Goal: Task Accomplishment & Management: Manage account settings

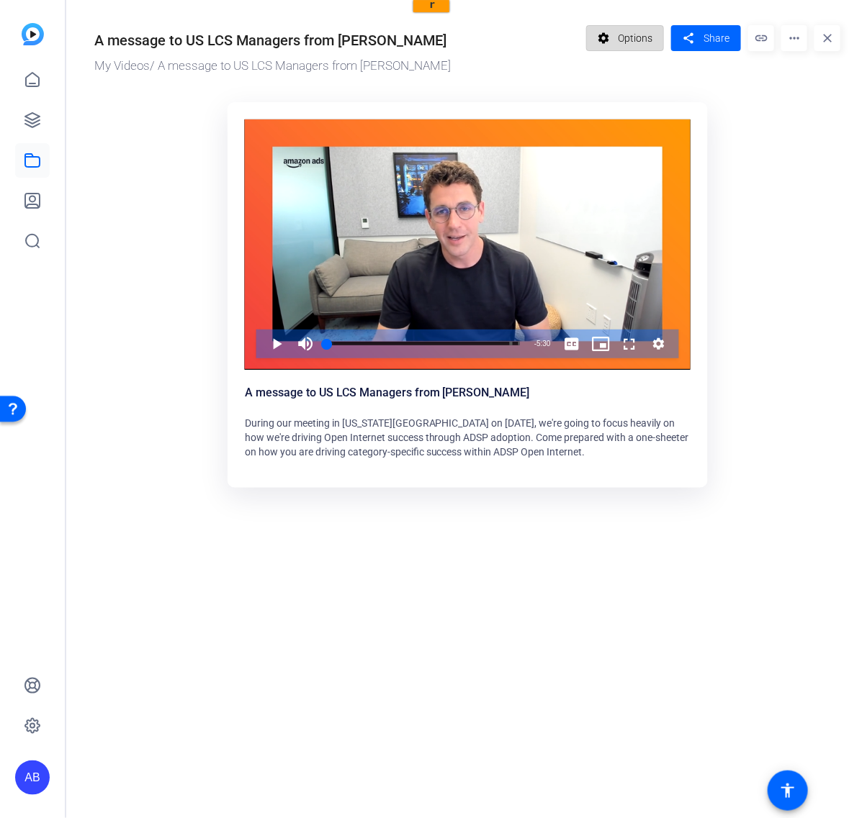
click at [645, 37] on span "Options" at bounding box center [635, 37] width 35 height 27
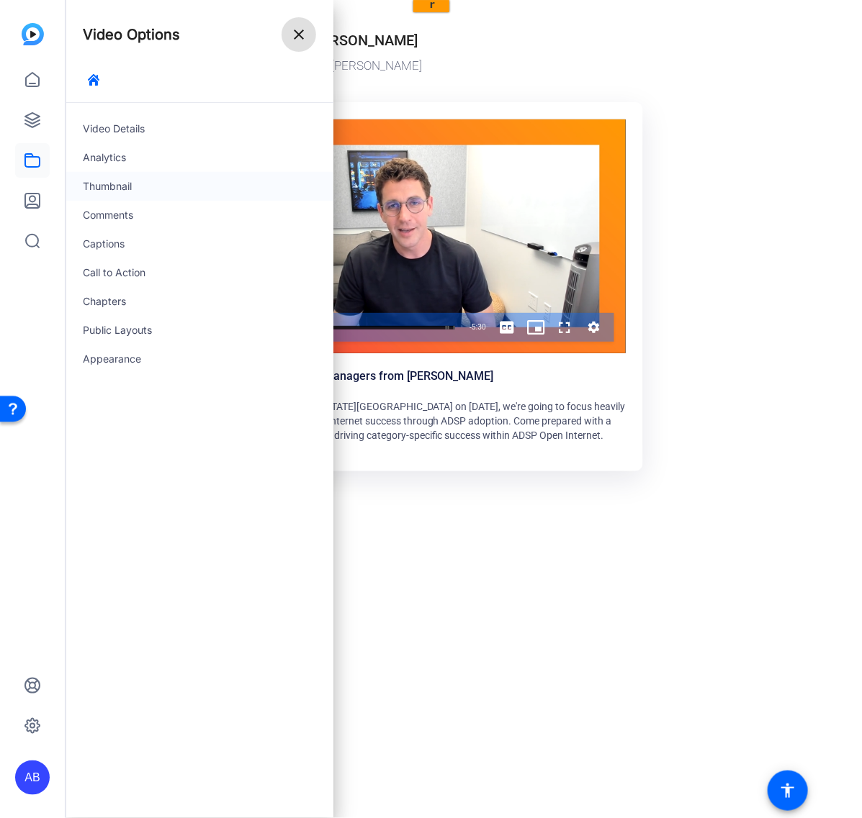
click at [112, 179] on div "Thumbnail" at bounding box center [200, 186] width 268 height 29
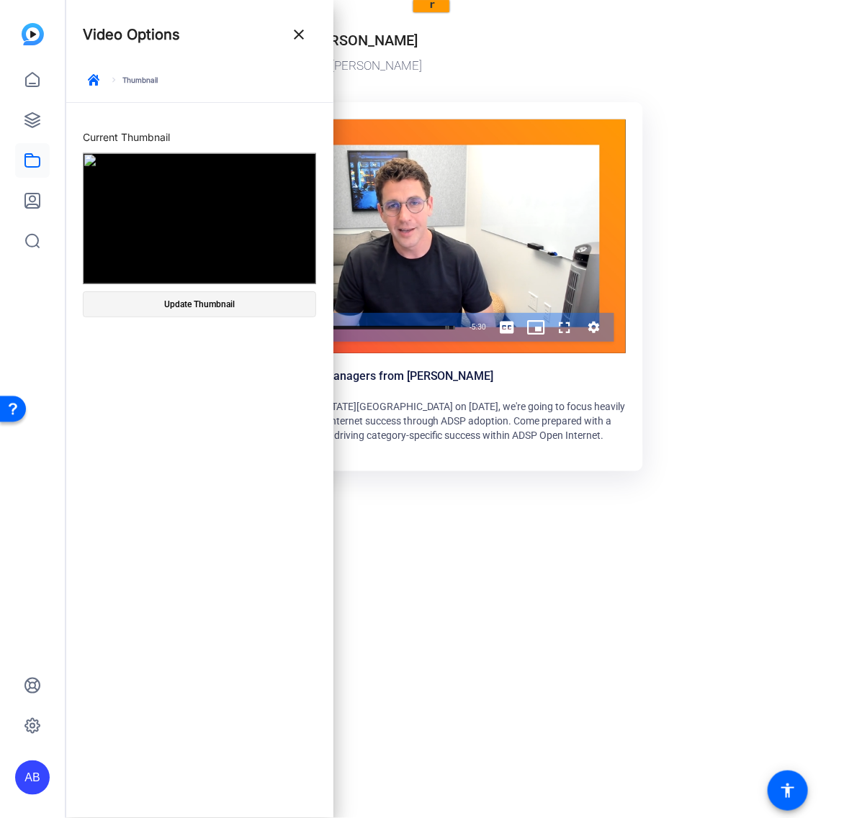
click at [225, 310] on span "Update Thumbnail" at bounding box center [199, 305] width 71 height 12
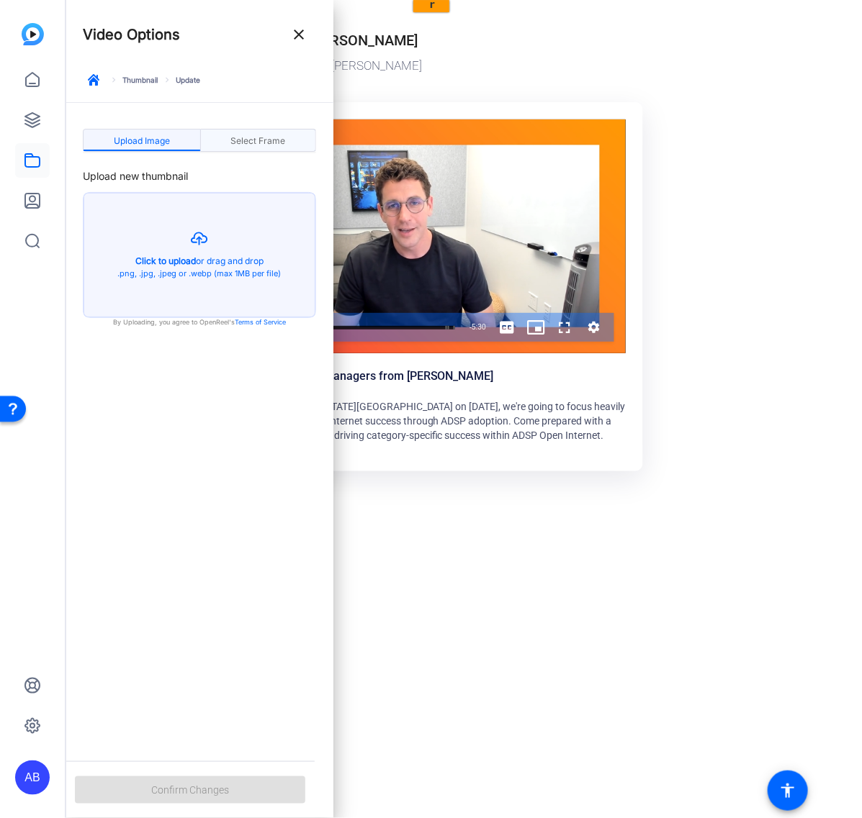
click at [271, 141] on span "Select Frame" at bounding box center [257, 141] width 55 height 9
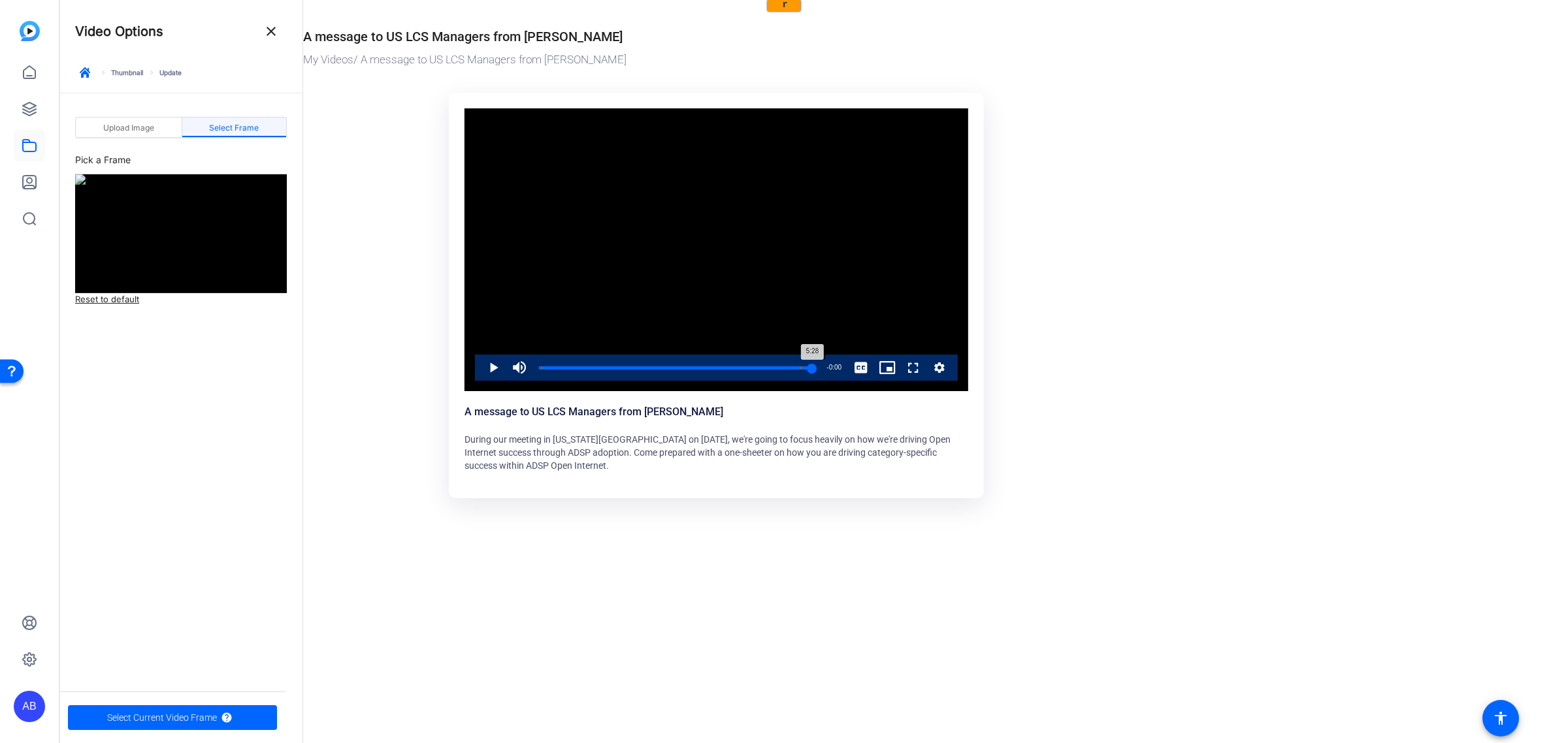
drag, startPoint x: 536, startPoint y: 369, endPoint x: 814, endPoint y: 367, distance: 278.0
click at [781, 320] on div "5:28" at bounding box center [675, 368] width 273 height 4
click at [781, 320] on or-hosting-video-details "A message to US LCS Managers from Tanner Elton My Videos / A message to US LCS …" at bounding box center [932, 259] width 1258 height 519
click at [265, 30] on mat-icon "close" at bounding box center [270, 31] width 15 height 15
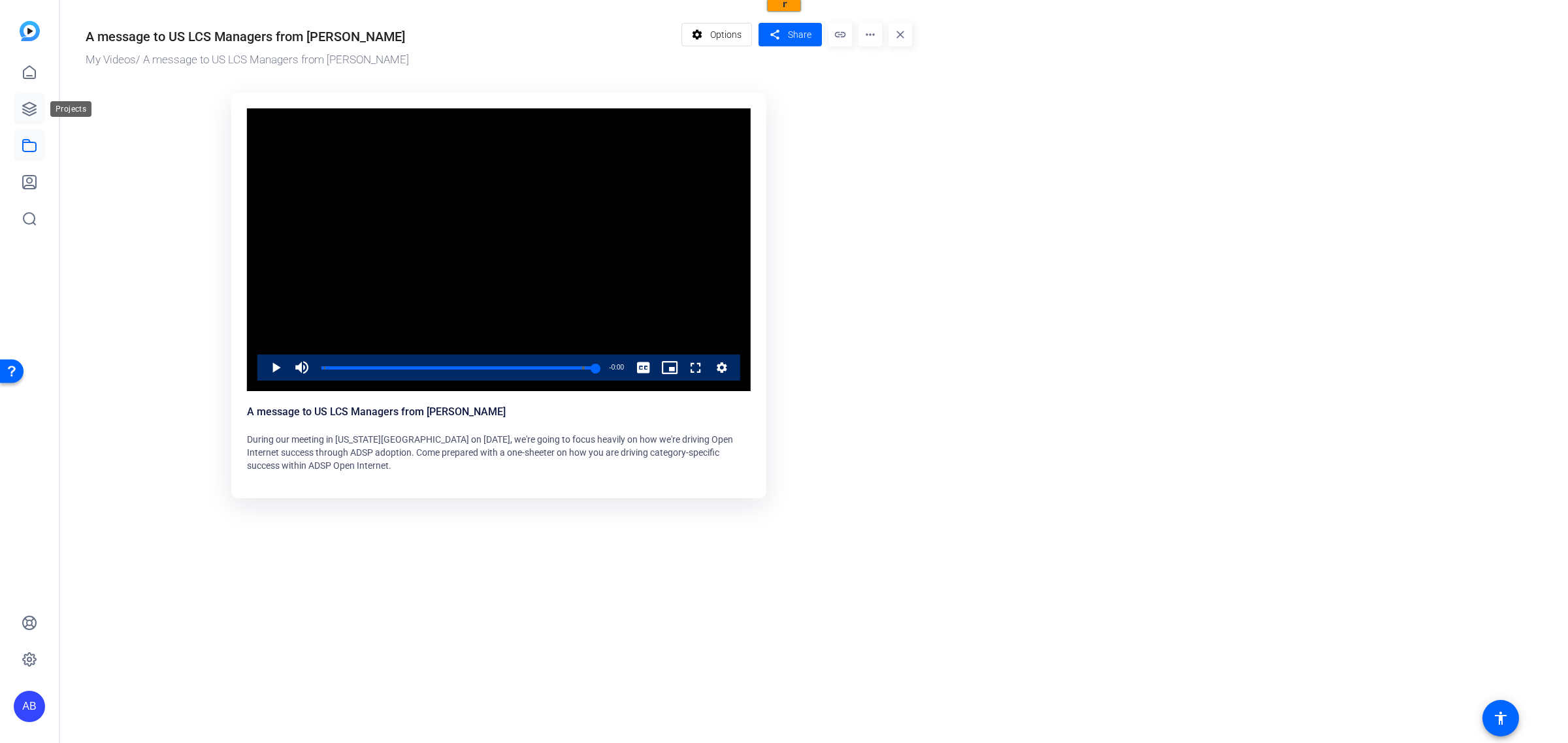
click at [26, 102] on icon at bounding box center [29, 109] width 15 height 15
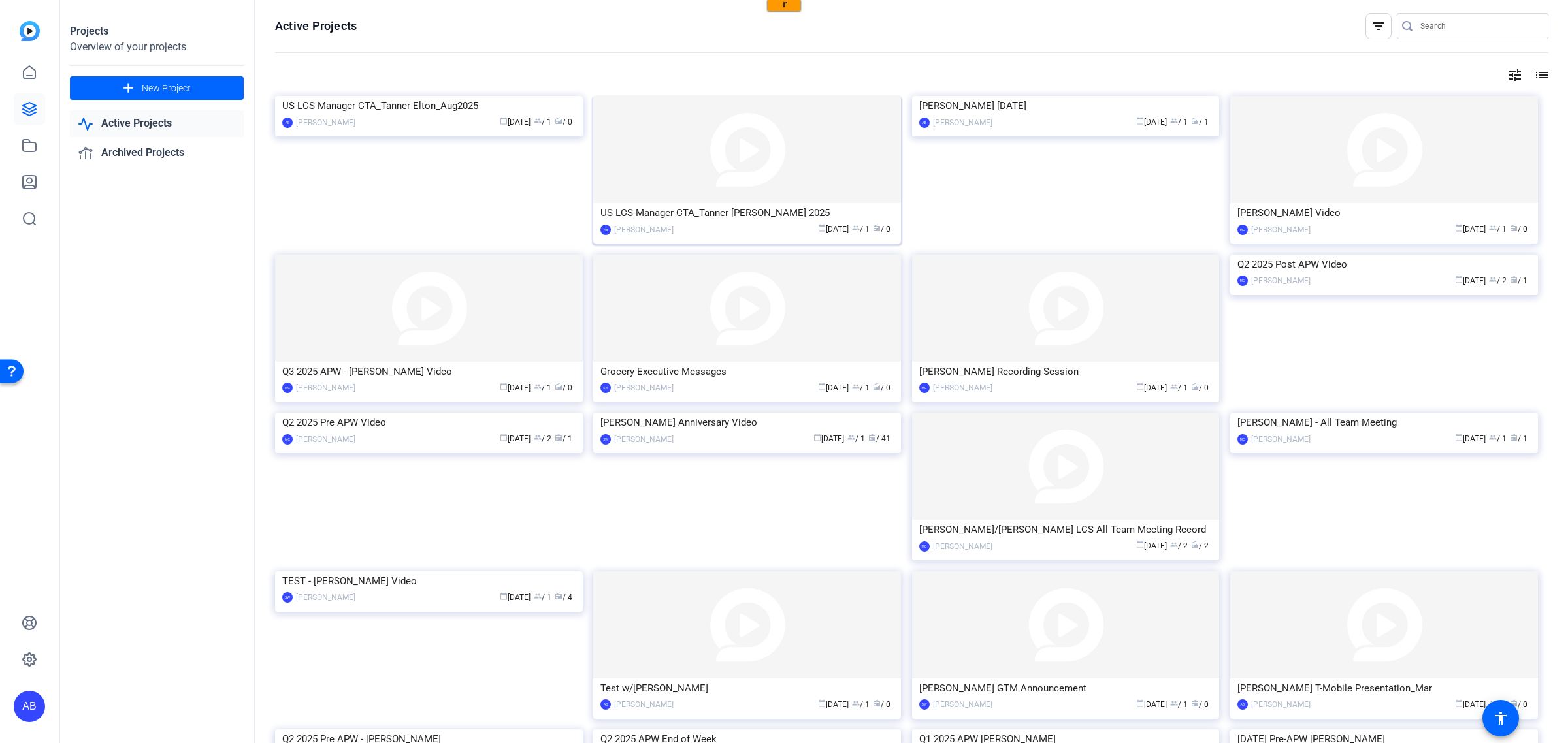
drag, startPoint x: 825, startPoint y: 181, endPoint x: 772, endPoint y: 222, distance: 67.0
click at [772, 222] on div "calendar_today Aug 14 group / 1 radio / 0" at bounding box center [786, 229] width 213 height 14
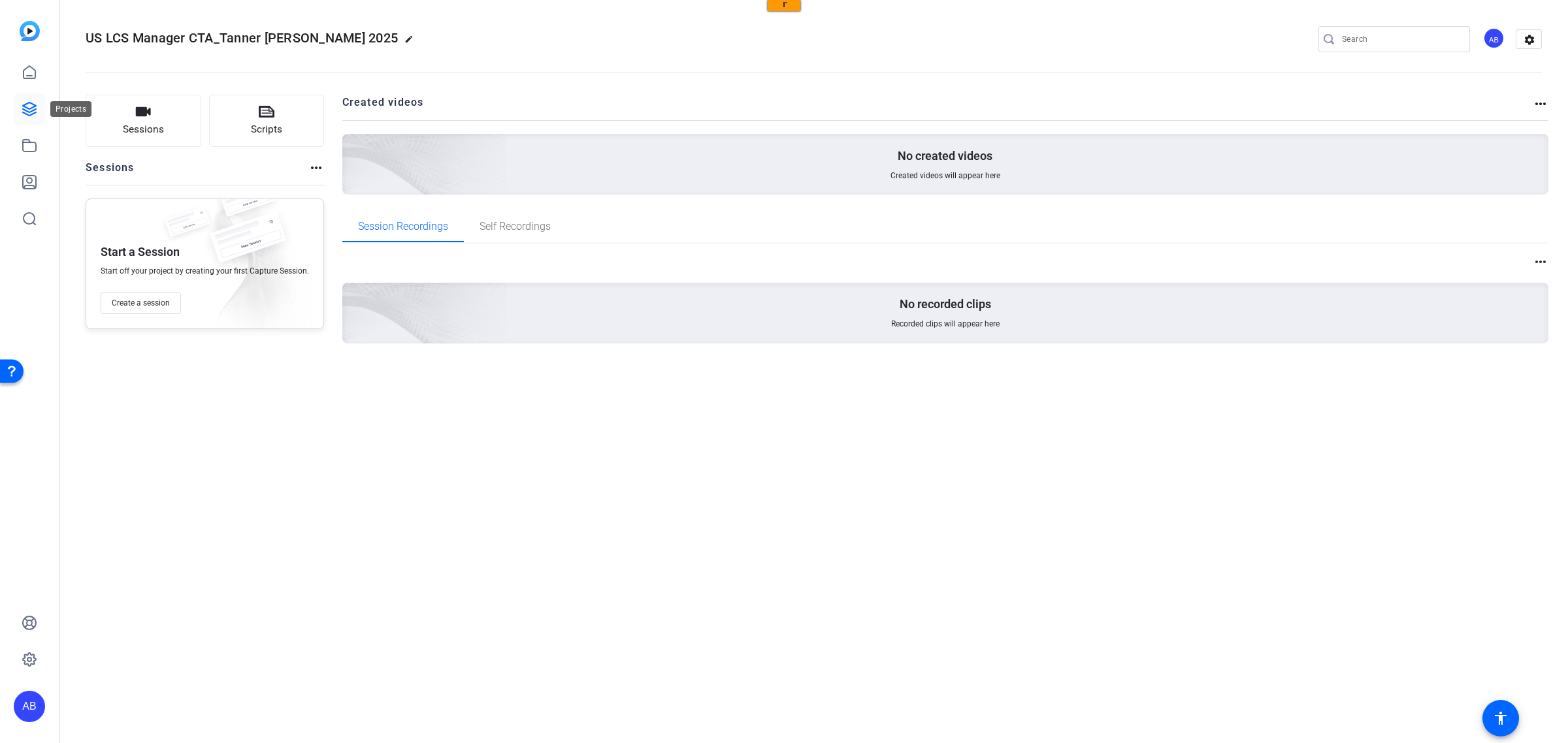
click at [30, 110] on icon at bounding box center [29, 109] width 15 height 15
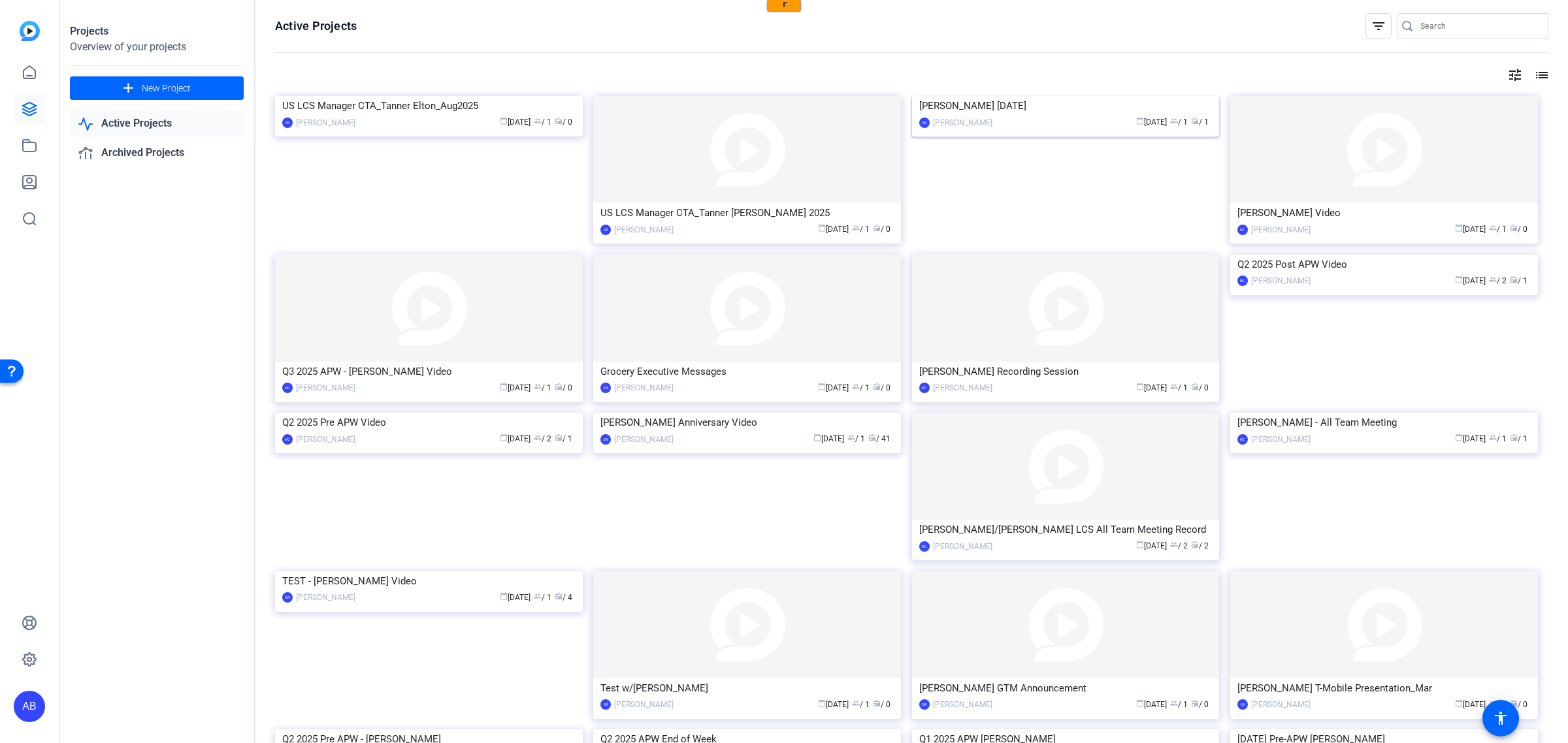
click at [781, 96] on img at bounding box center [1065, 96] width 308 height 0
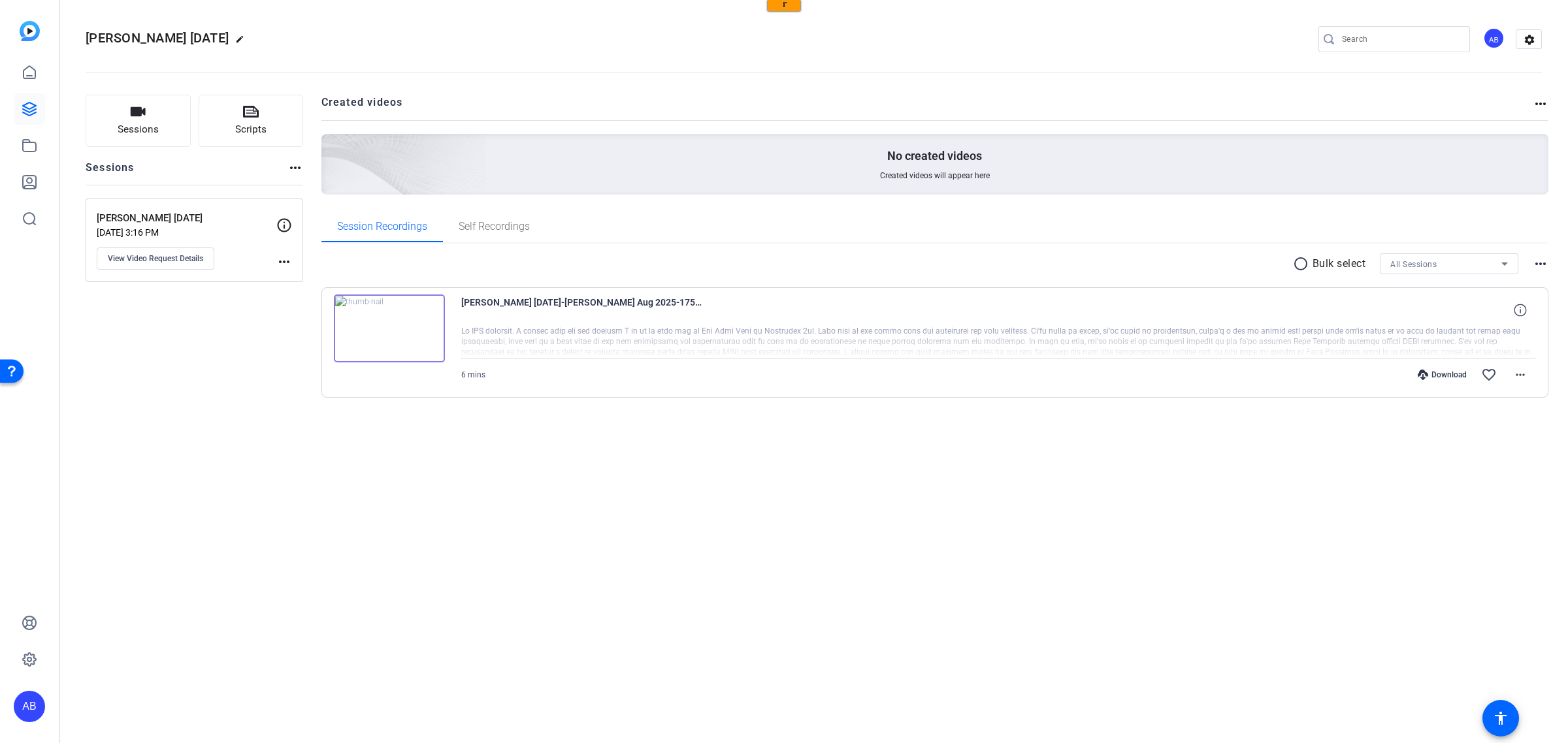
click at [390, 320] on img at bounding box center [389, 328] width 111 height 68
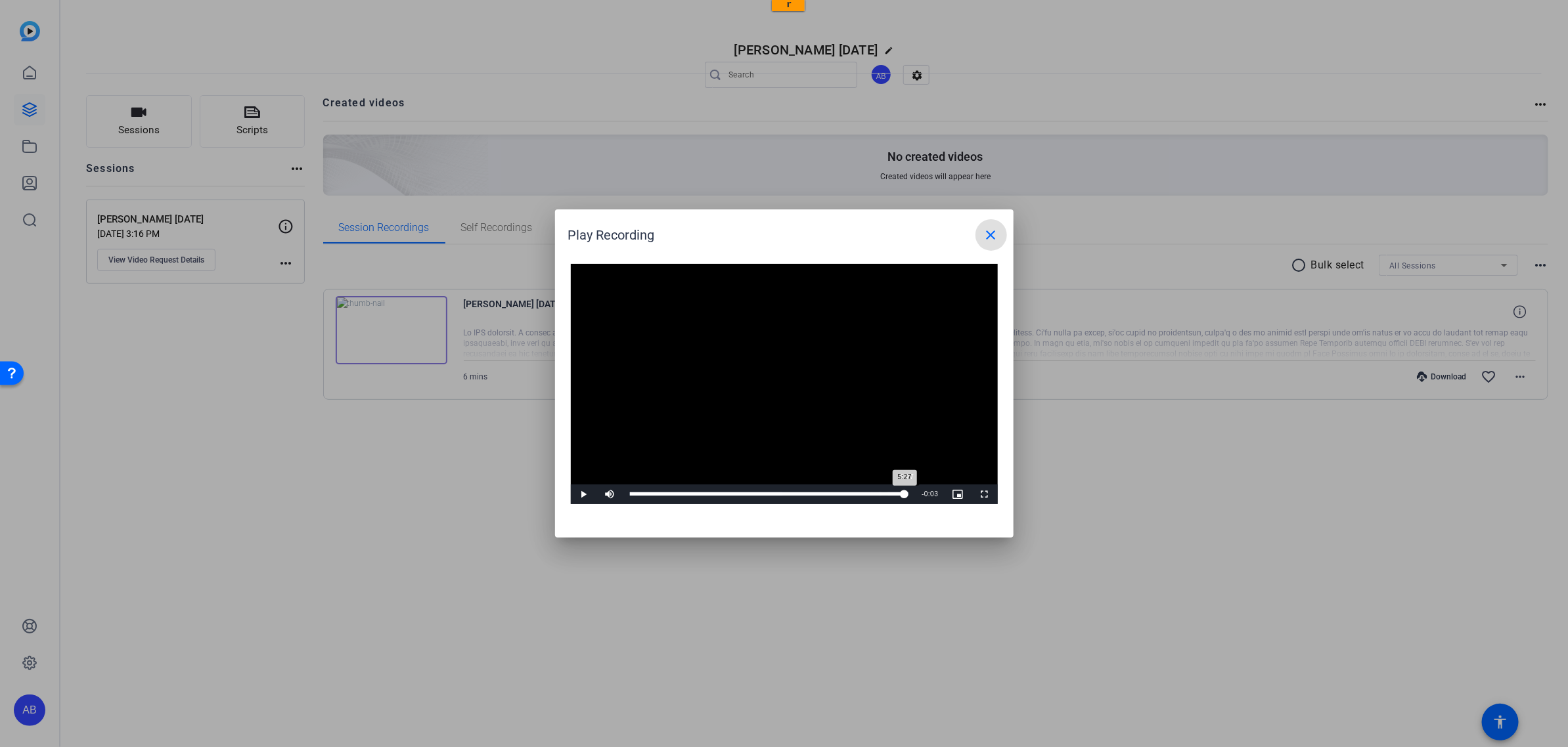
drag, startPoint x: 632, startPoint y: 494, endPoint x: 906, endPoint y: 490, distance: 274.0
click at [786, 322] on div "5:27" at bounding box center [768, 494] width 276 height 4
click at [786, 322] on div "5:29" at bounding box center [768, 494] width 277 height 4
click at [579, 322] on span "Video Player" at bounding box center [584, 494] width 26 height 0
click at [583, 322] on span "Video Player" at bounding box center [584, 494] width 26 height 0
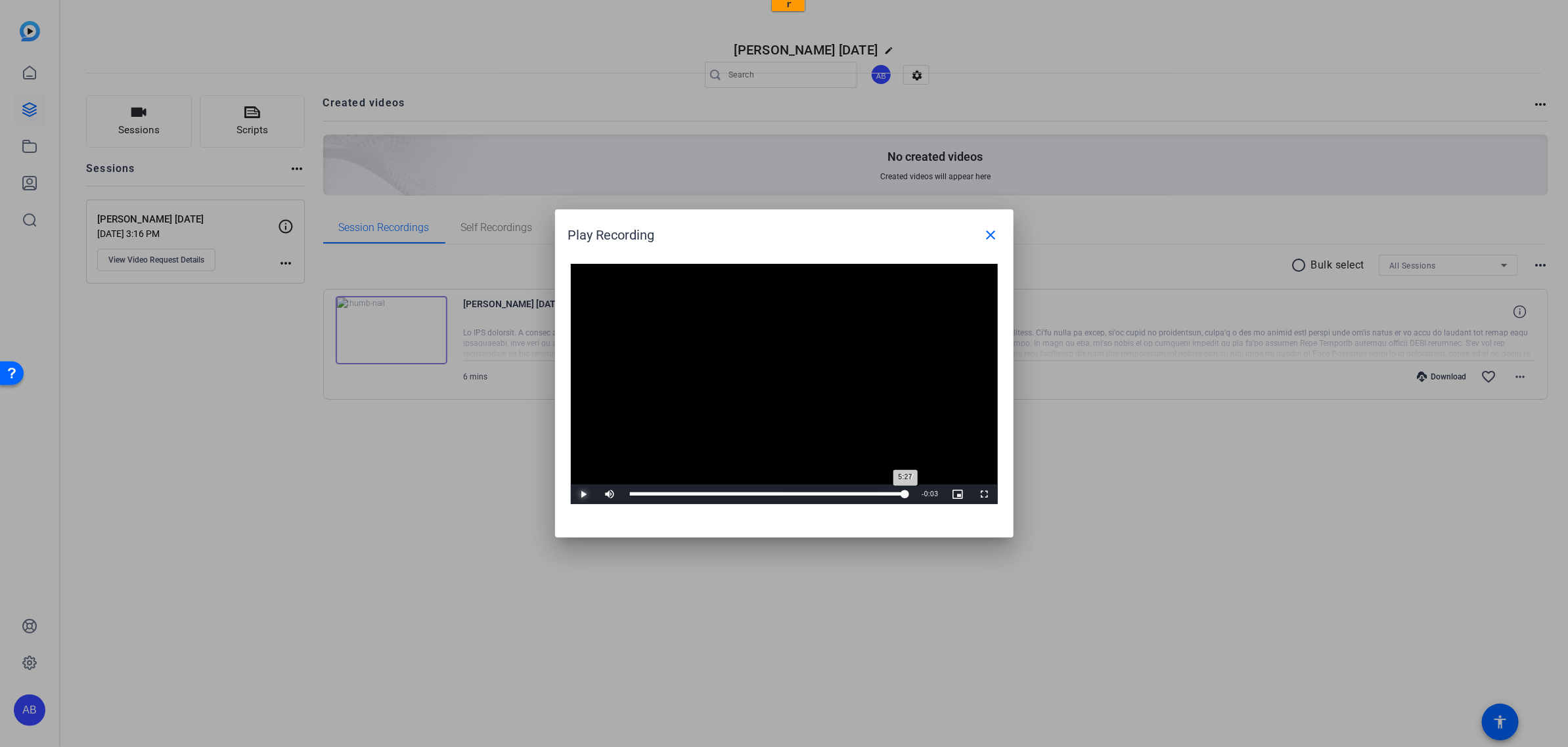
drag, startPoint x: 632, startPoint y: 495, endPoint x: 906, endPoint y: 494, distance: 274.0
click at [786, 322] on div "5:27" at bounding box center [768, 494] width 276 height 4
click at [786, 322] on div "5:27" at bounding box center [769, 494] width 279 height 4
drag, startPoint x: 904, startPoint y: 494, endPoint x: 628, endPoint y: 495, distance: 276.0
click at [628, 322] on div "Play Mute 10% Current Time 0:00 / Duration 5:30 Loaded : 100.00% 0:00 0:00 Stre…" at bounding box center [785, 494] width 427 height 20
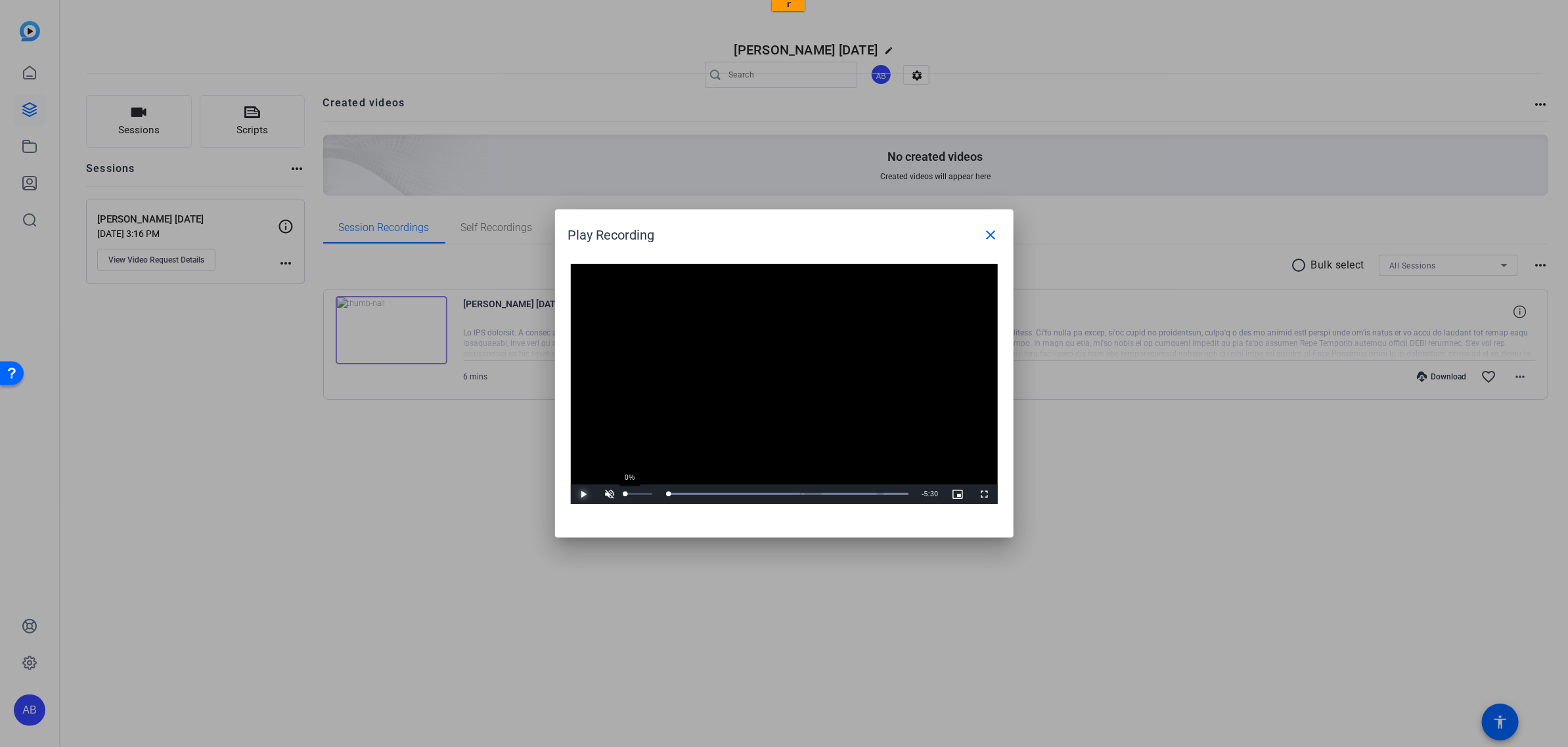
click at [622, 322] on div "Play Unmute 0% Current Time 0:00 / Duration 5:30 Loaded : 100.00% 0:00 0:00 Str…" at bounding box center [785, 494] width 427 height 20
click at [631, 322] on div "0:00" at bounding box center [631, 494] width 2 height 4
click at [25, 149] on div at bounding box center [784, 373] width 1568 height 747
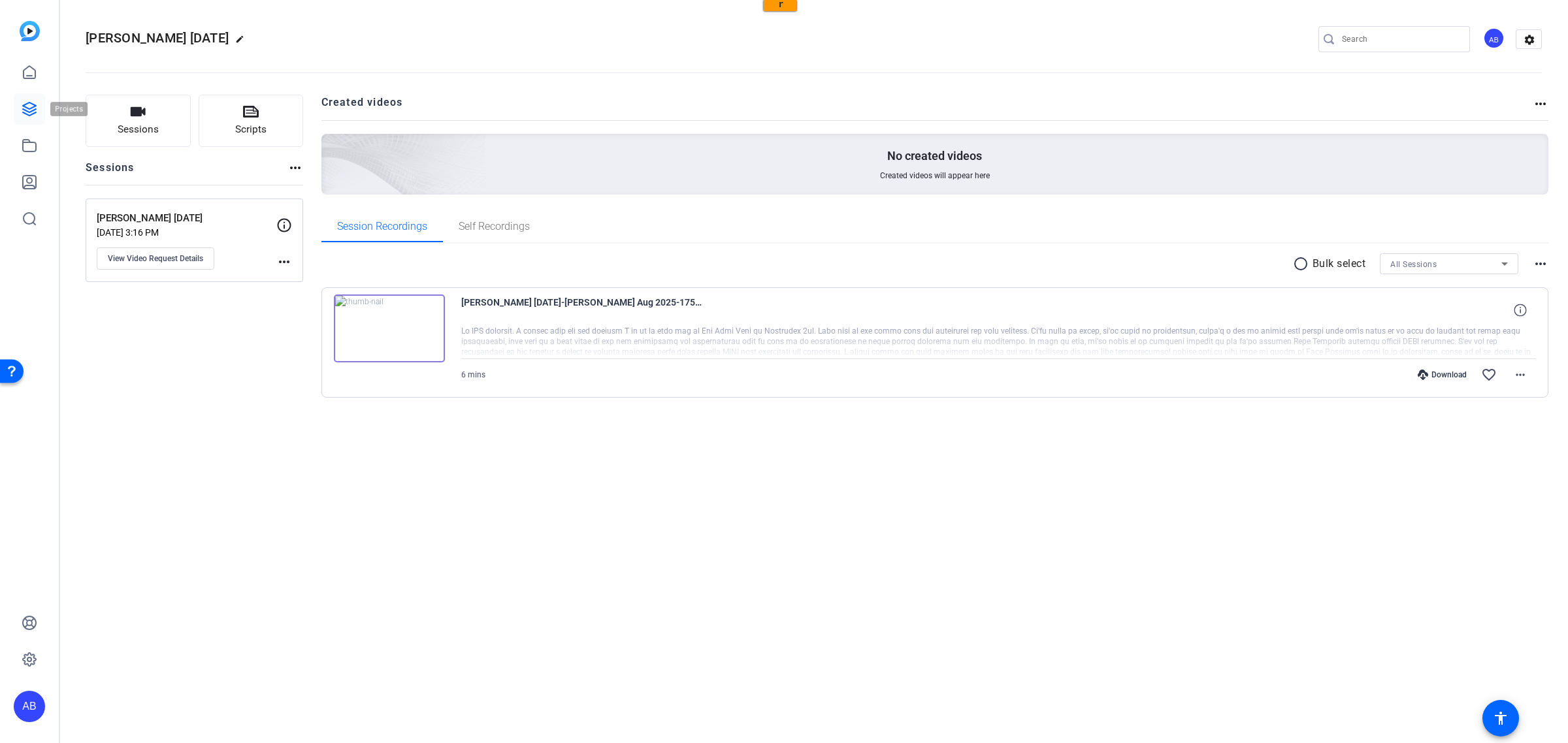
click at [24, 105] on icon at bounding box center [29, 109] width 15 height 15
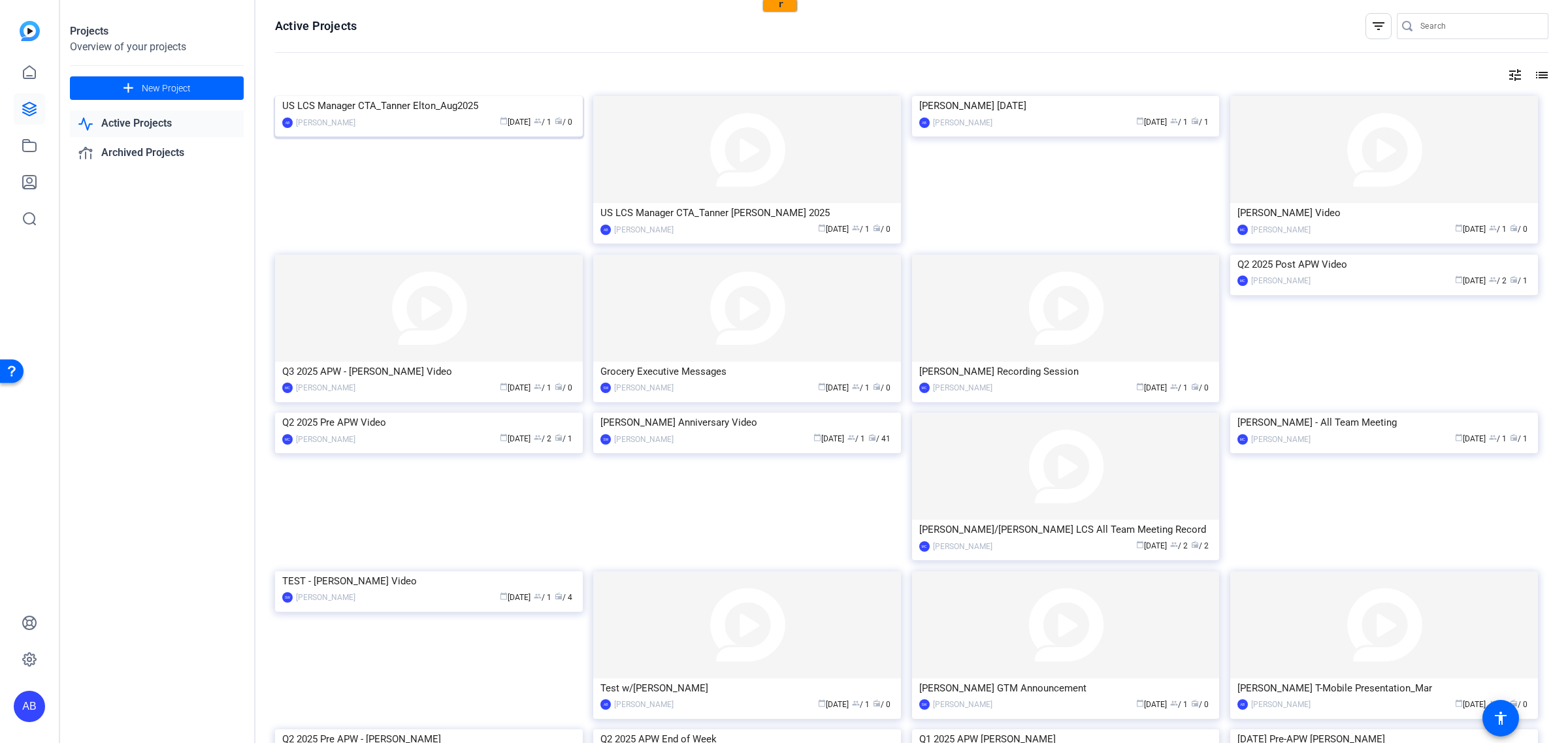
click at [418, 96] on img at bounding box center [428, 96] width 308 height 0
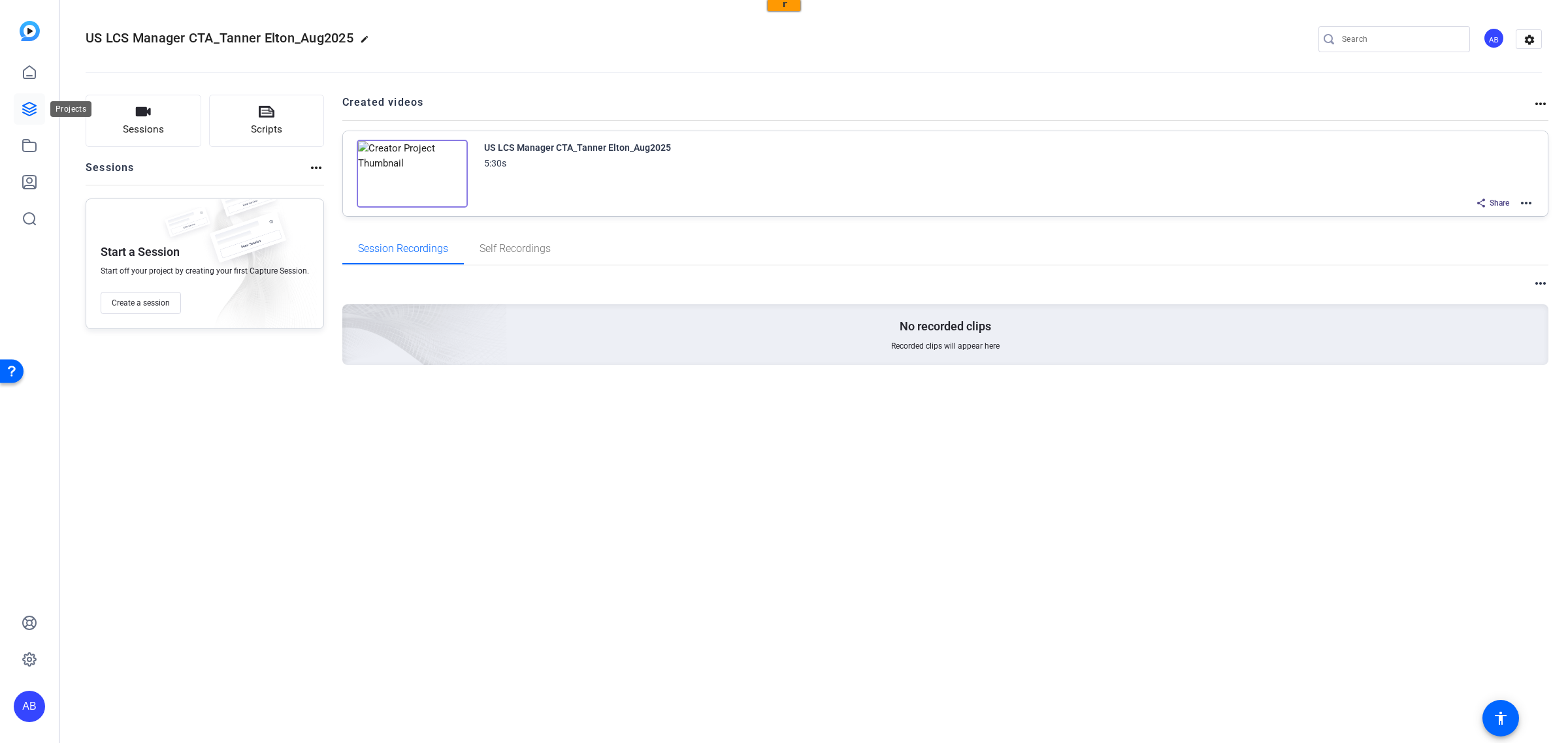
click at [31, 108] on icon at bounding box center [29, 109] width 13 height 13
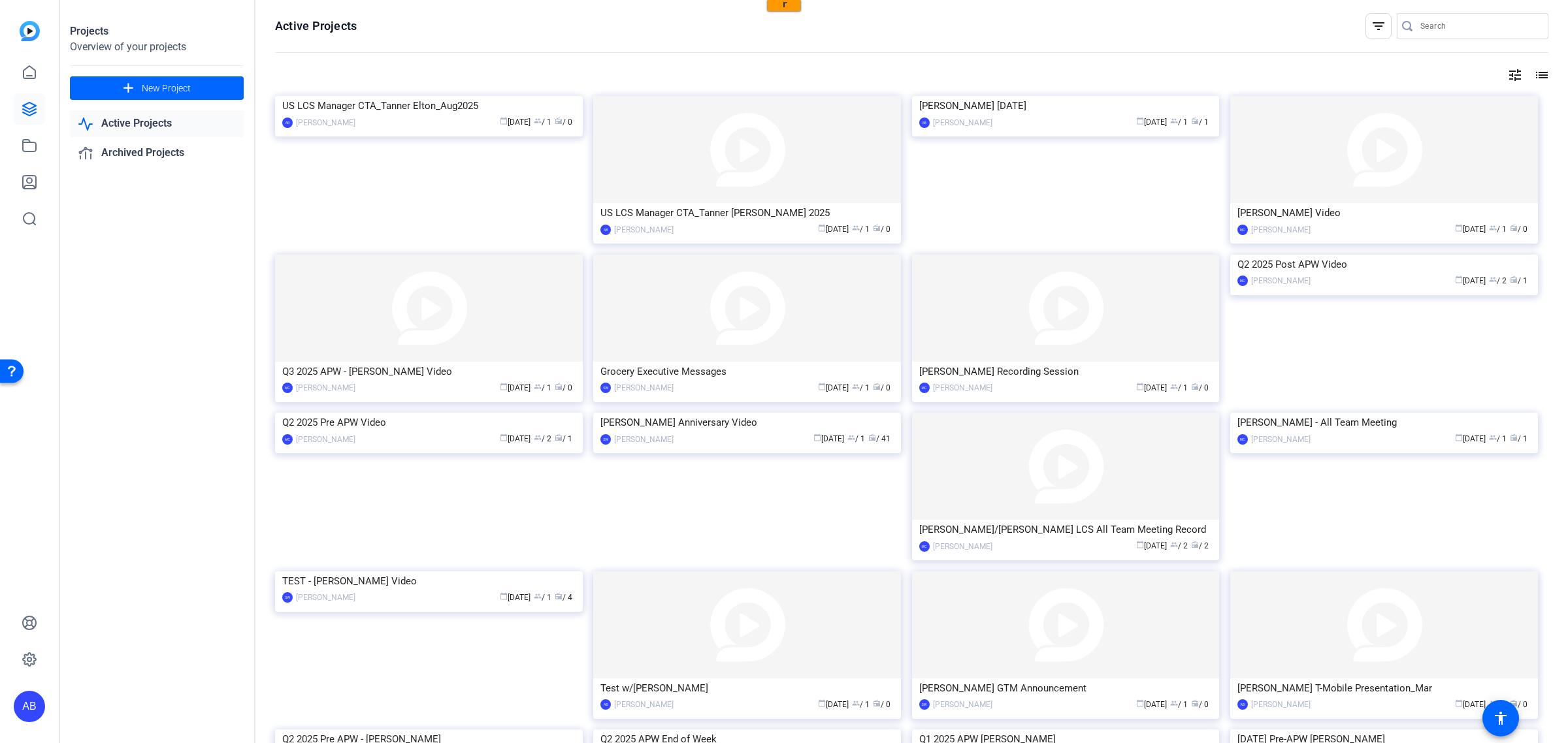
click at [104, 126] on link "Active Projects" at bounding box center [156, 124] width 173 height 27
click at [157, 125] on link "Active Projects" at bounding box center [156, 124] width 173 height 27
click at [28, 148] on icon at bounding box center [29, 145] width 15 height 15
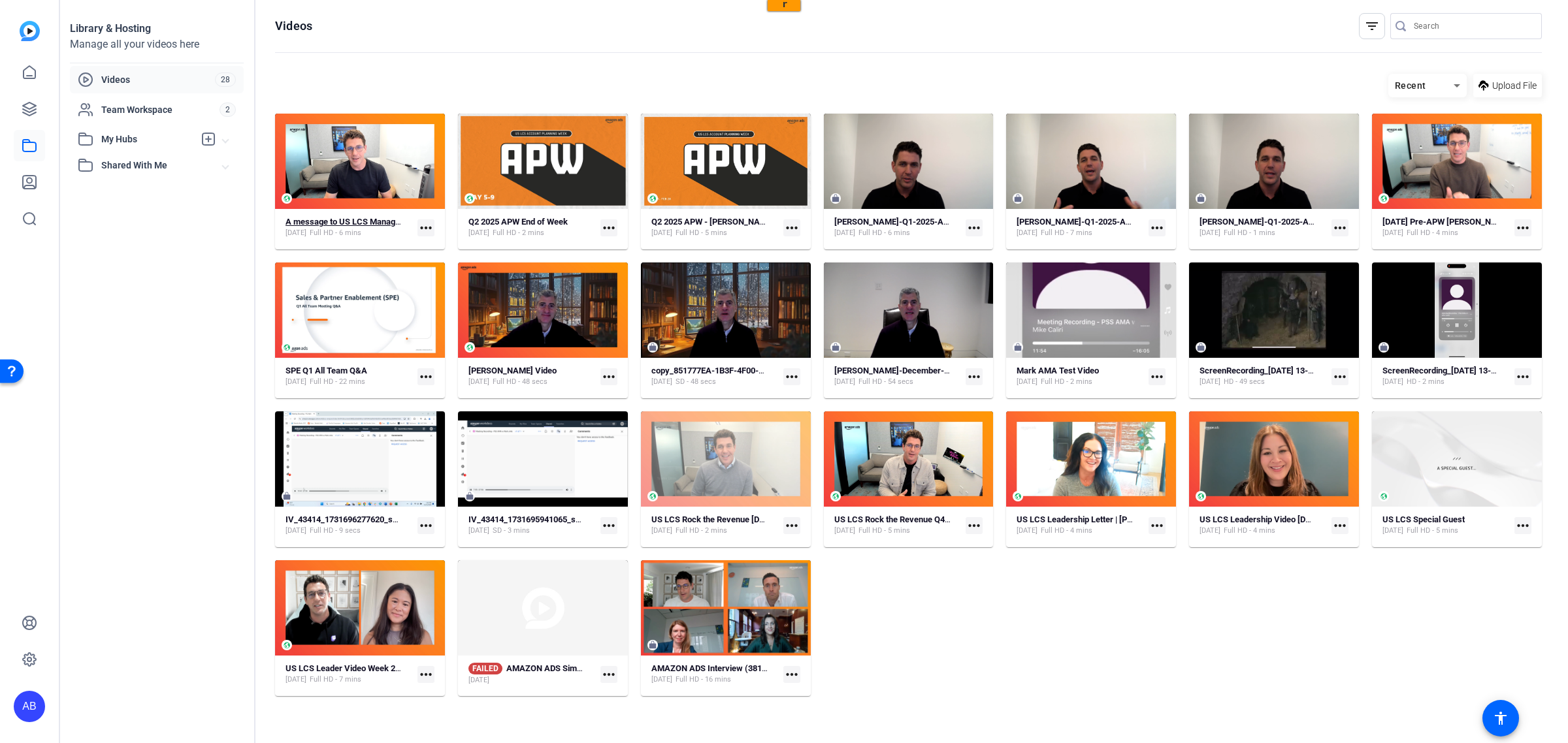
click at [361, 230] on span "Full HD - 6 mins" at bounding box center [335, 233] width 52 height 11
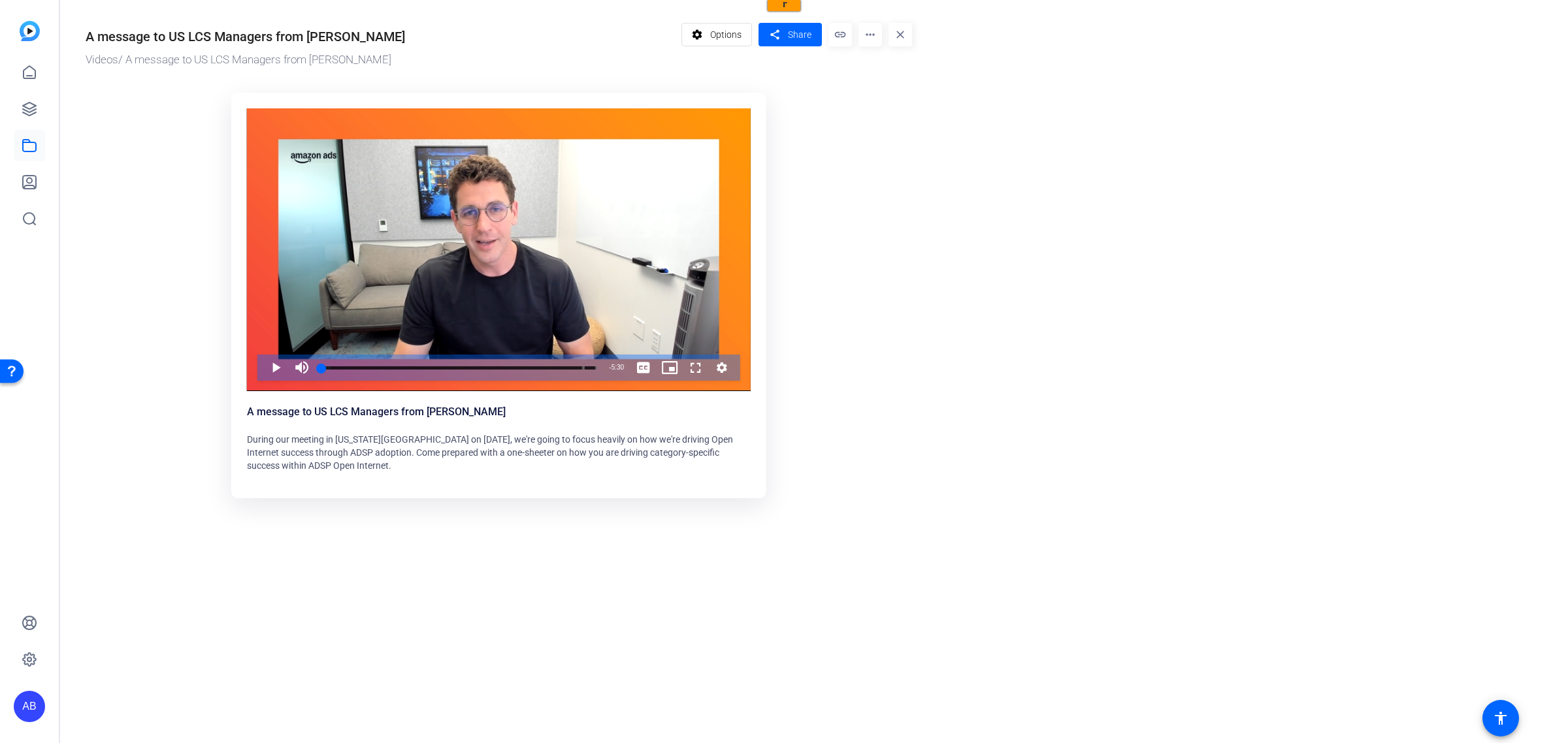
drag, startPoint x: 719, startPoint y: 34, endPoint x: 583, endPoint y: 99, distance: 150.7
click at [719, 34] on span "Options" at bounding box center [725, 34] width 32 height 24
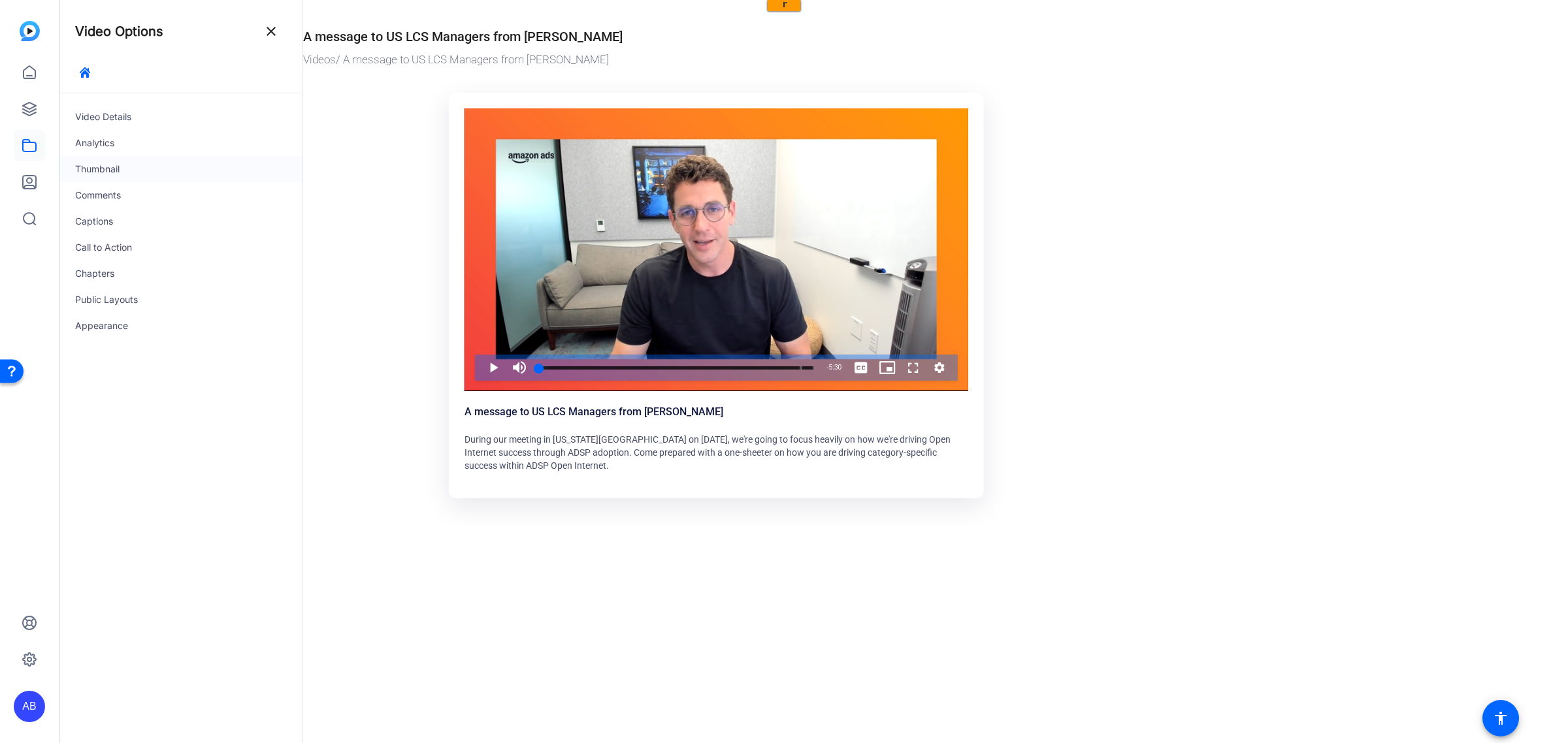
click at [109, 173] on div "Thumbnail" at bounding box center [181, 169] width 243 height 26
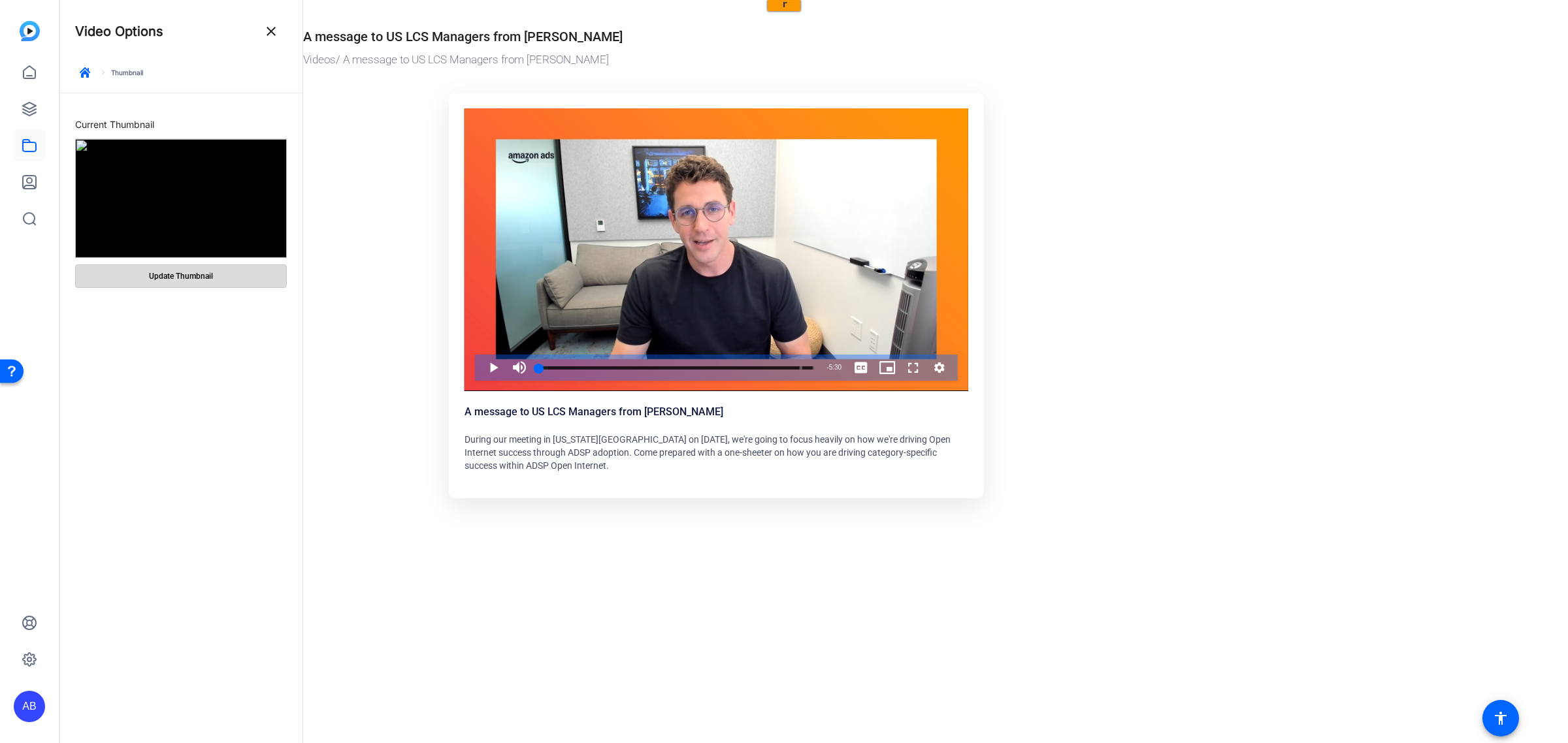
click at [181, 272] on span "Update Thumbnail" at bounding box center [181, 277] width 64 height 11
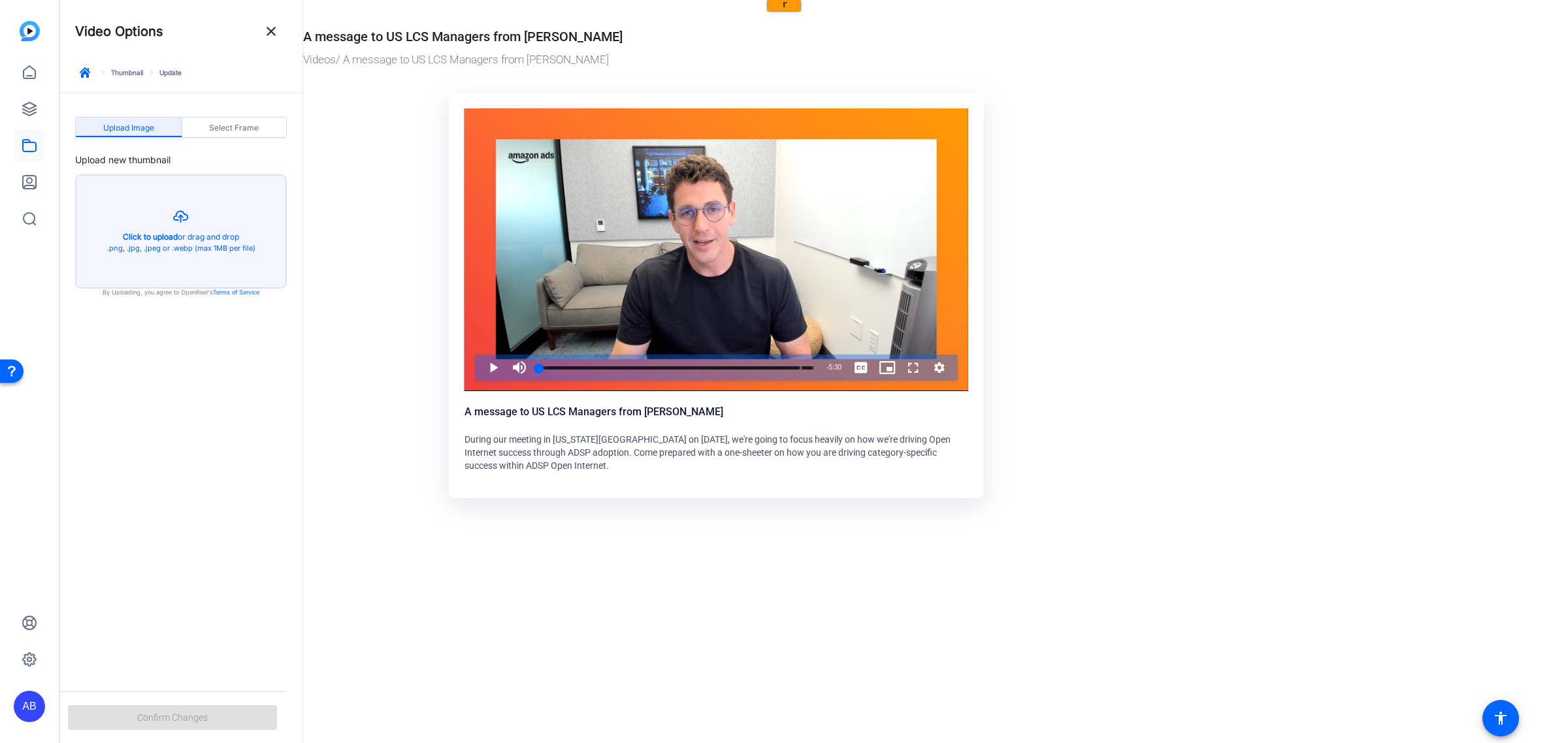
click at [142, 132] on span "Upload Image" at bounding box center [129, 128] width 51 height 8
click at [203, 237] on button "button" at bounding box center [181, 231] width 211 height 113
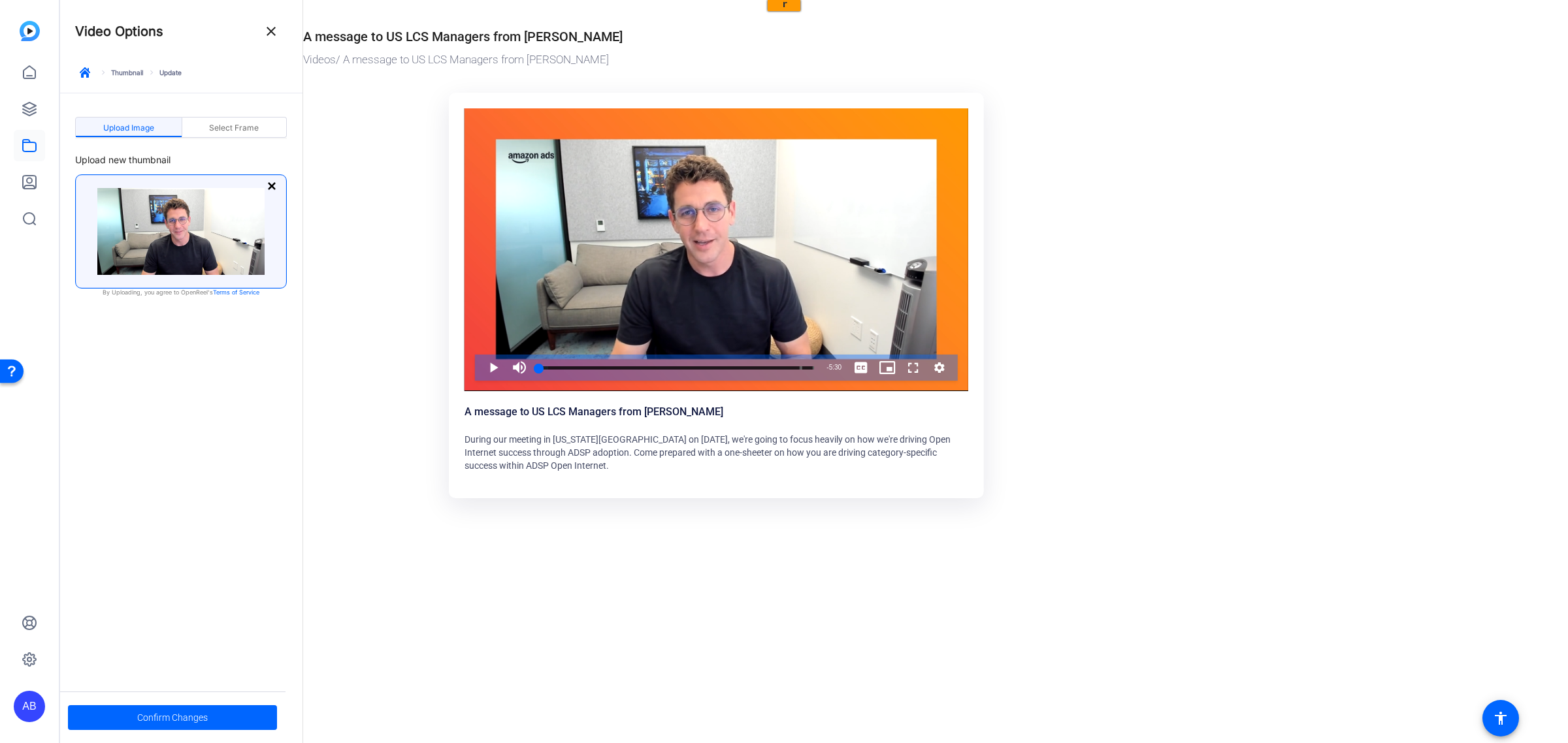
click at [270, 191] on button "button" at bounding box center [274, 186] width 15 height 15
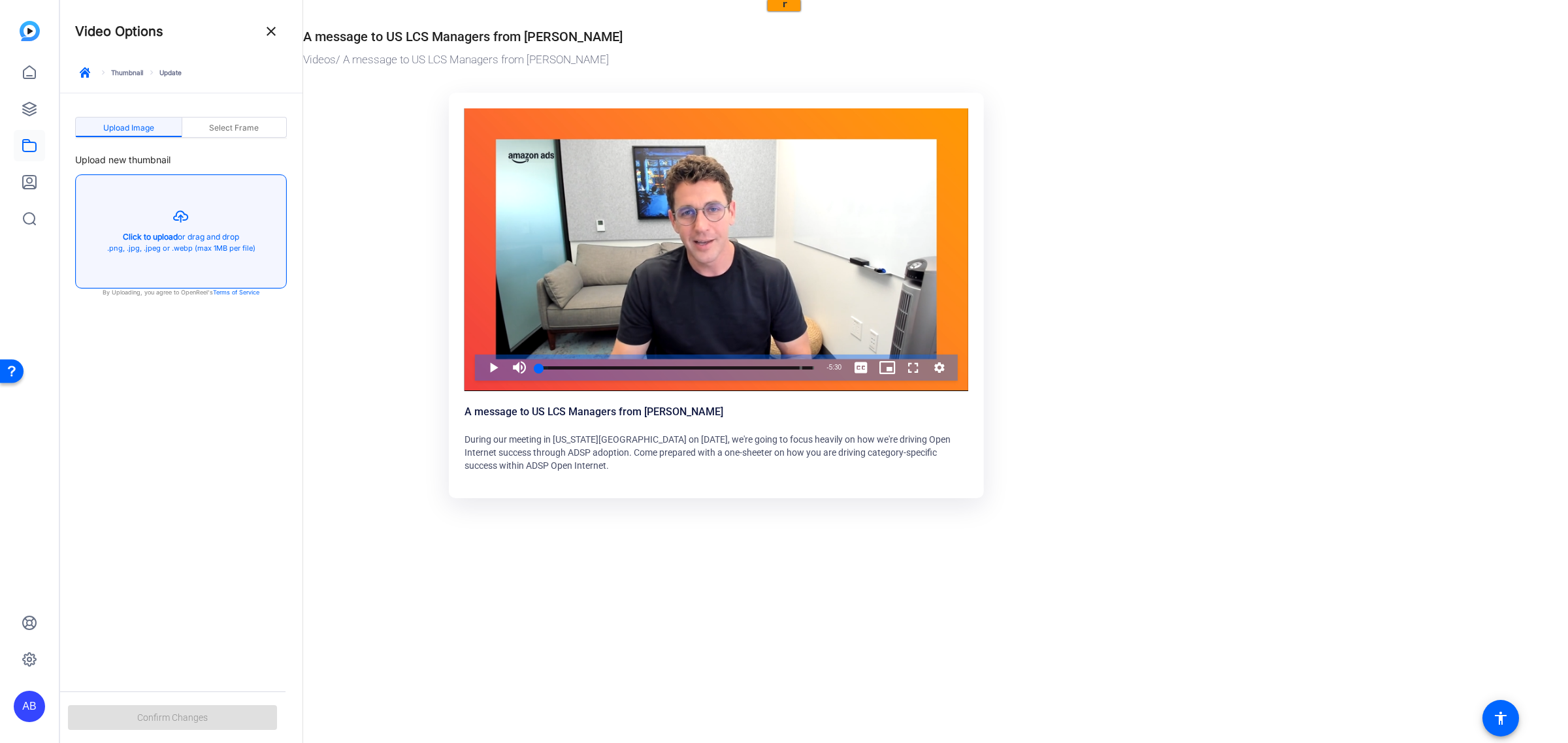
click at [138, 232] on button "button" at bounding box center [181, 231] width 211 height 113
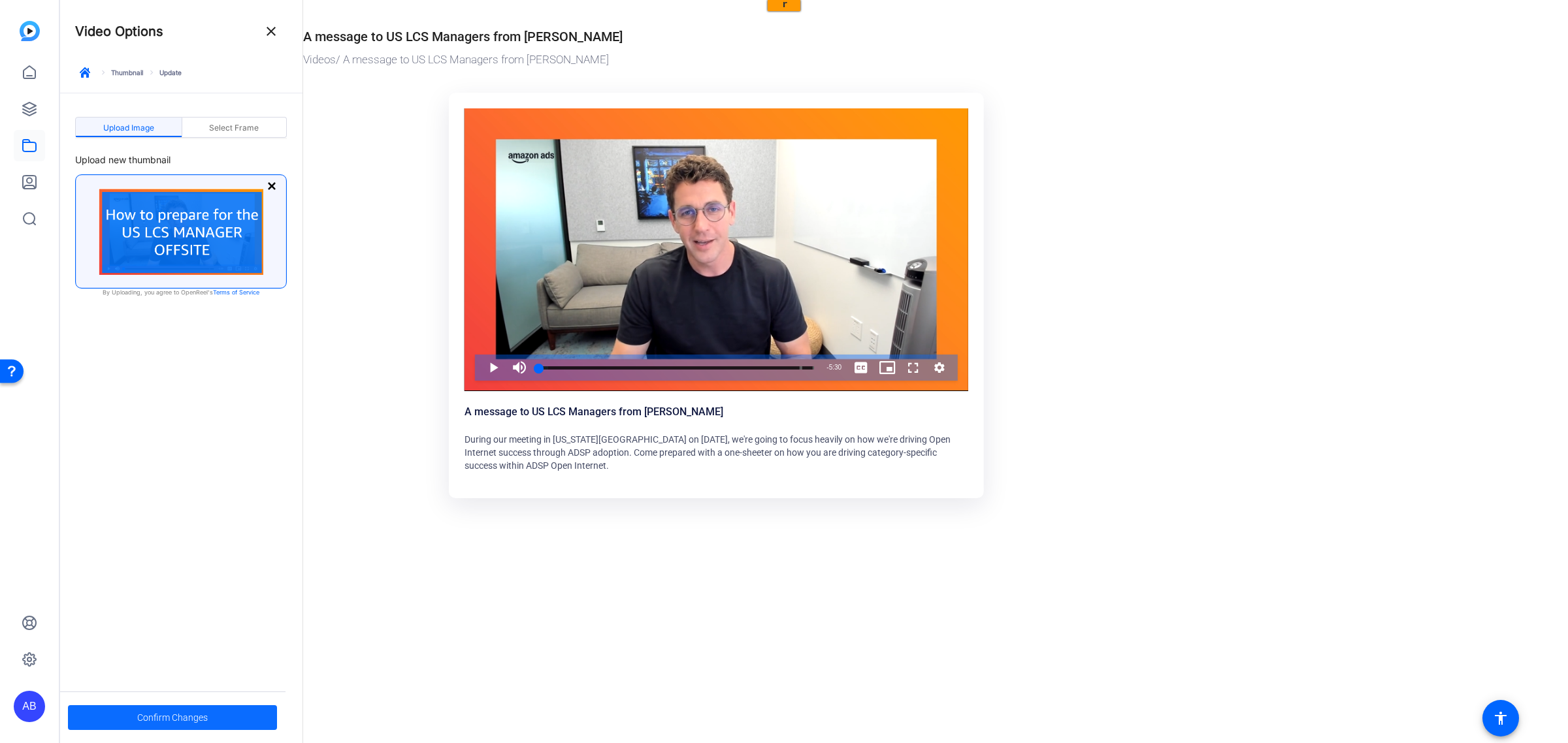
click at [209, 716] on span at bounding box center [172, 718] width 209 height 32
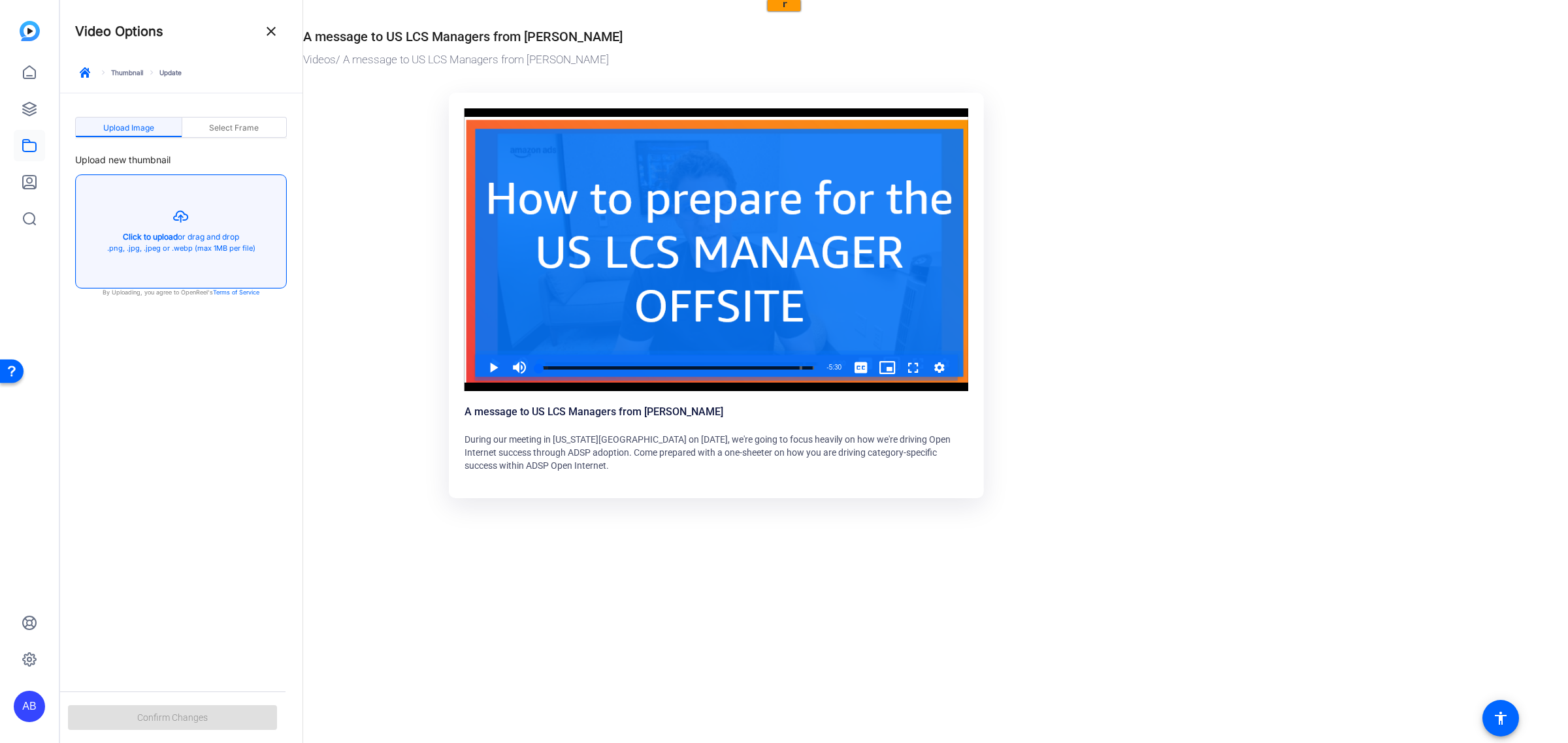
drag, startPoint x: 164, startPoint y: 237, endPoint x: 179, endPoint y: 255, distance: 23.4
click at [164, 237] on button "button" at bounding box center [181, 231] width 211 height 113
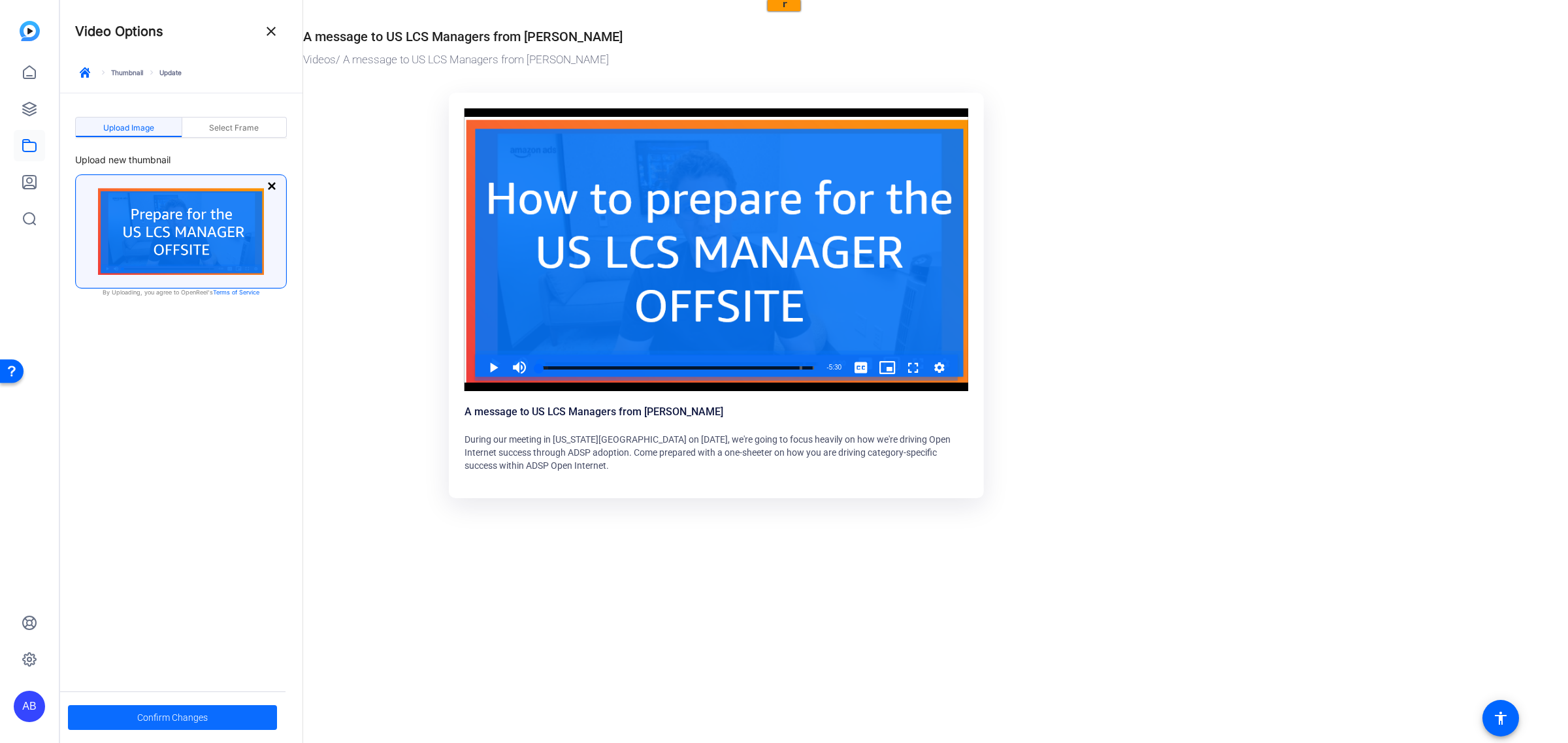
click at [232, 713] on span at bounding box center [172, 718] width 209 height 32
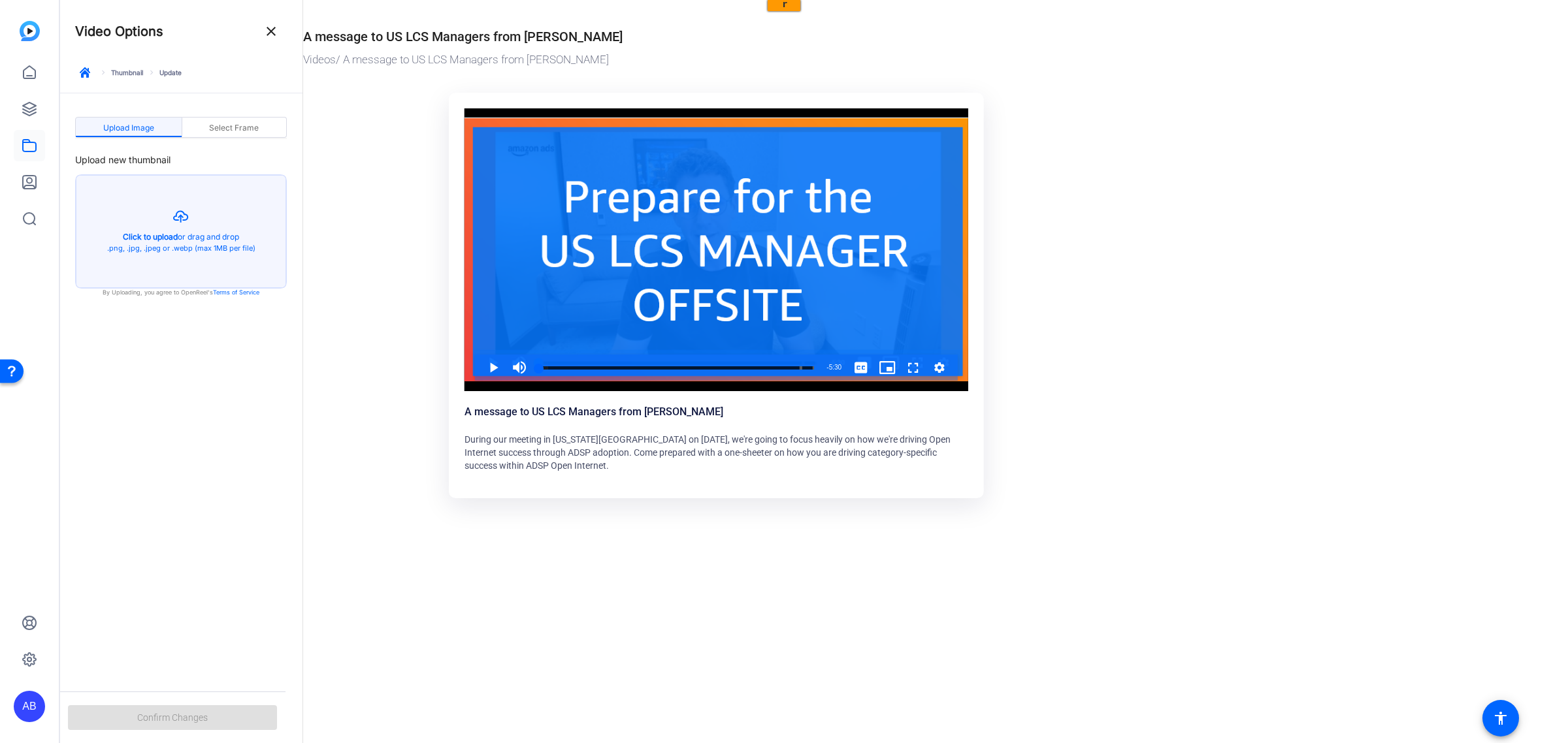
click at [377, 559] on mat-drawer-content "A message to US LCS Managers from Tanner Elton Videos / A message to US LCS Man…" at bounding box center [932, 371] width 1258 height 743
click at [206, 715] on div "Confirm Changes" at bounding box center [172, 717] width 226 height 52
click at [1331, 420] on or-hosting-video-details "A message to US LCS Managers from Tanner Elton Videos / A message to US LCS Man…" at bounding box center [932, 259] width 1258 height 519
click at [273, 26] on mat-icon "close" at bounding box center [270, 31] width 15 height 15
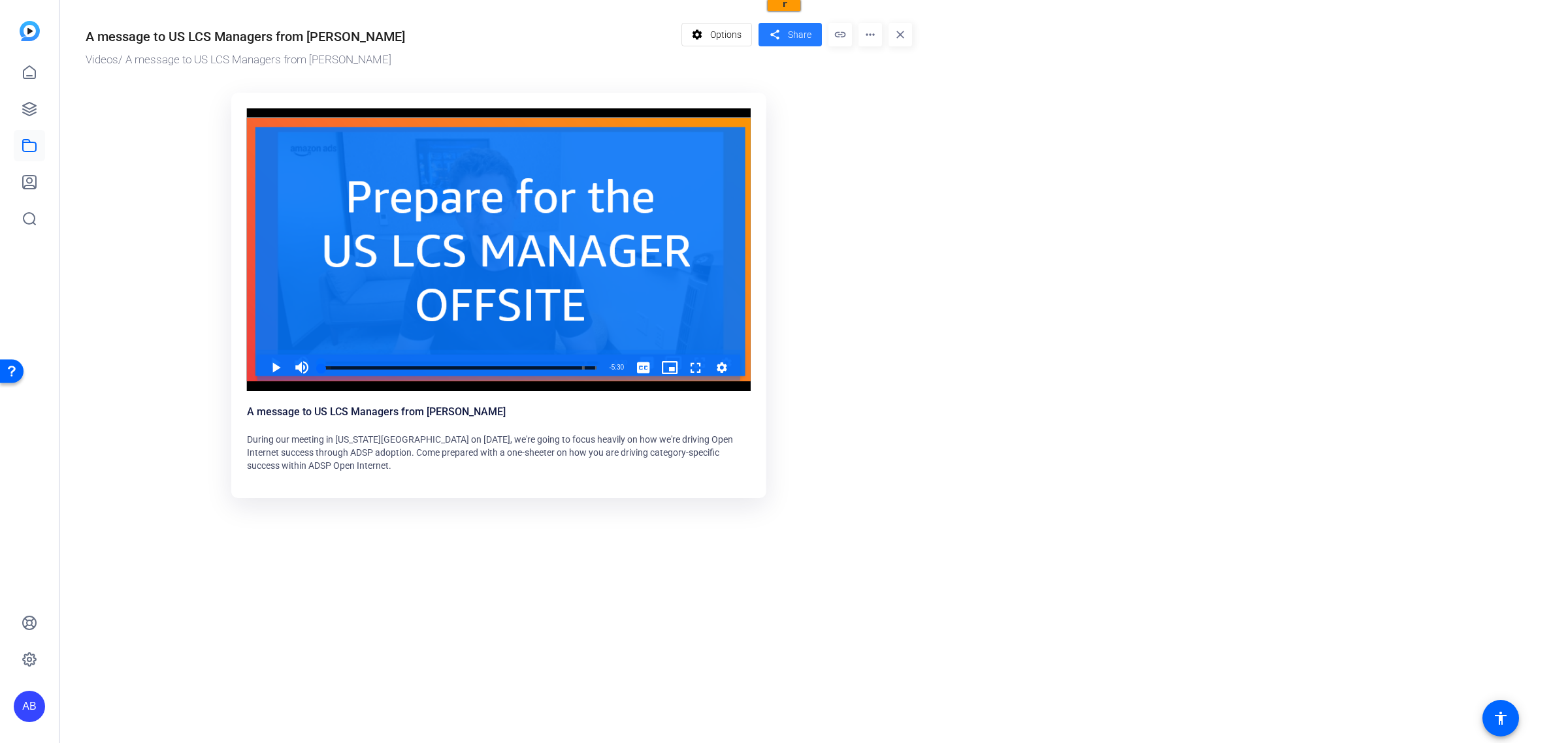
click at [790, 34] on span "Share" at bounding box center [799, 34] width 24 height 14
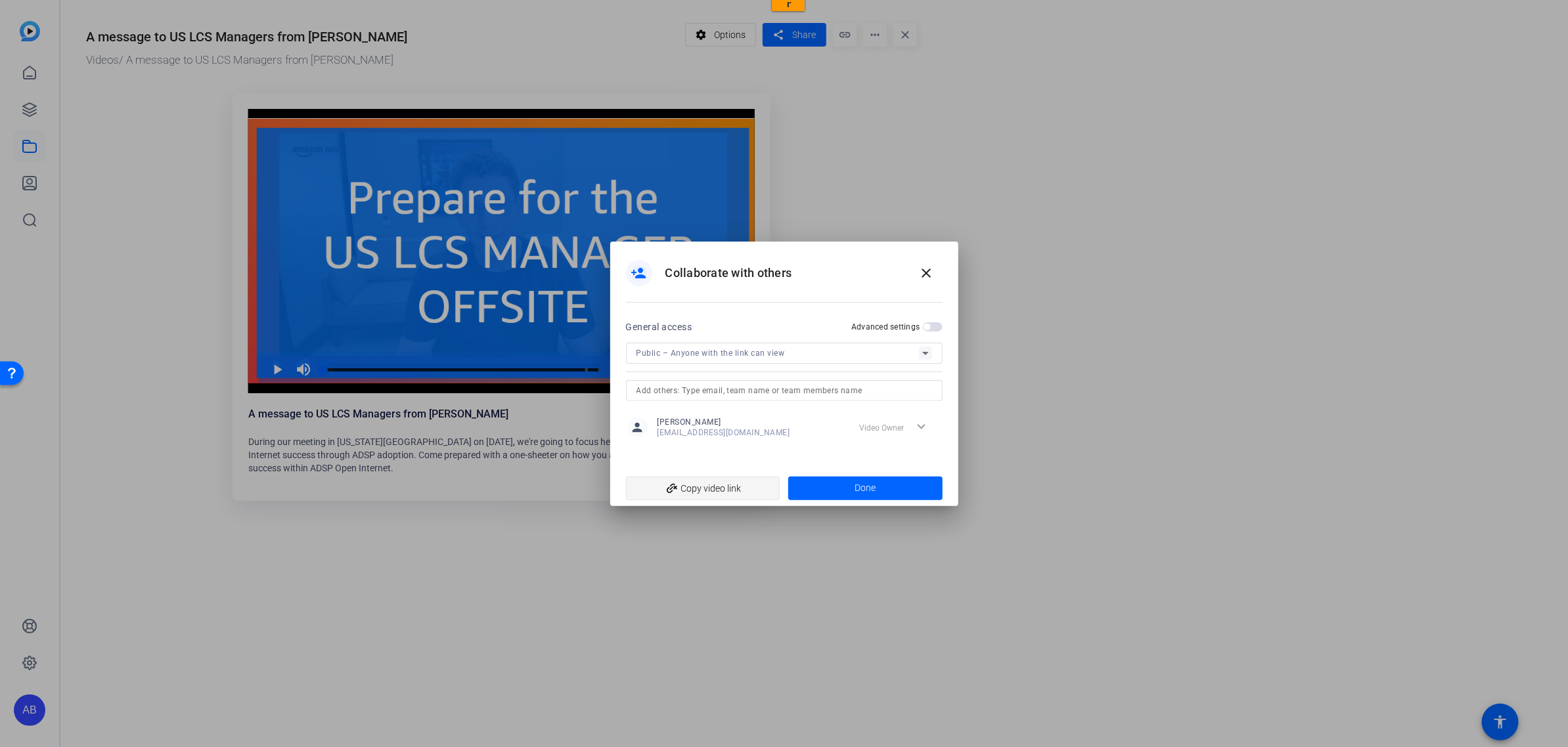
click at [742, 486] on span "add_link Copy video link" at bounding box center [704, 488] width 133 height 25
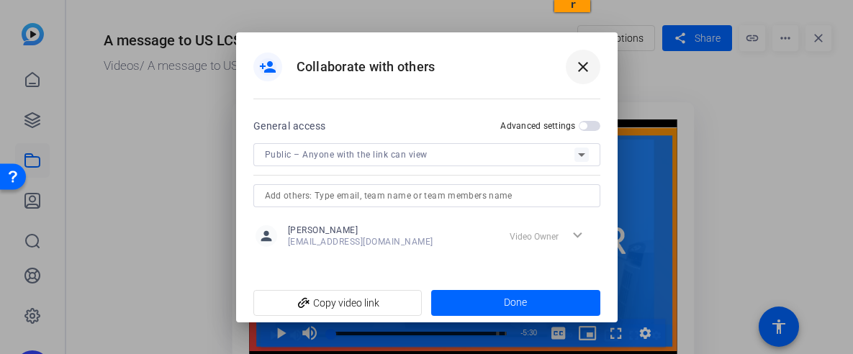
click at [588, 63] on mat-icon "close" at bounding box center [582, 66] width 17 height 17
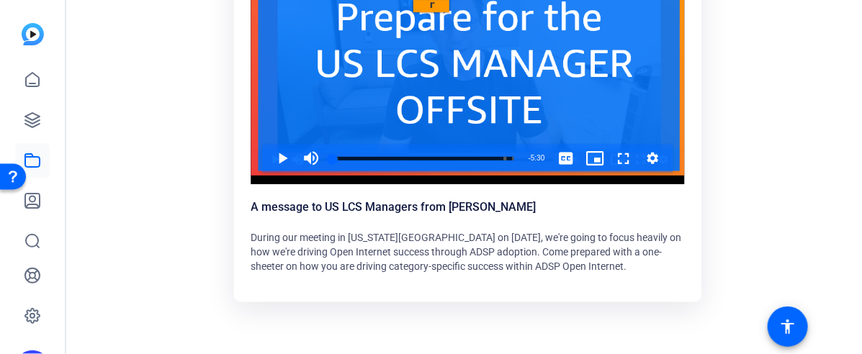
scroll to position [181, 0]
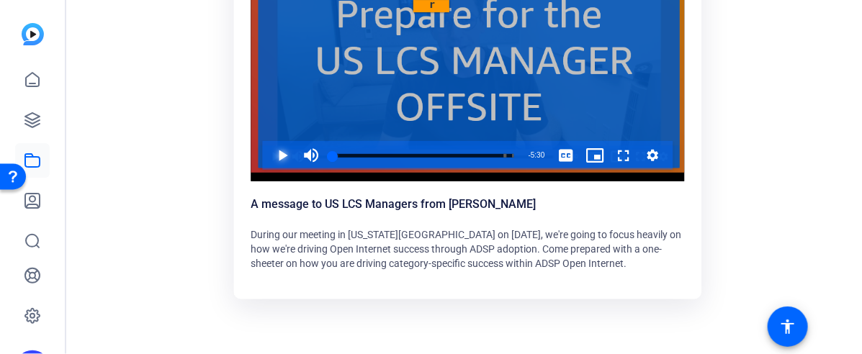
click at [269, 156] on span "Video Player" at bounding box center [269, 155] width 0 height 29
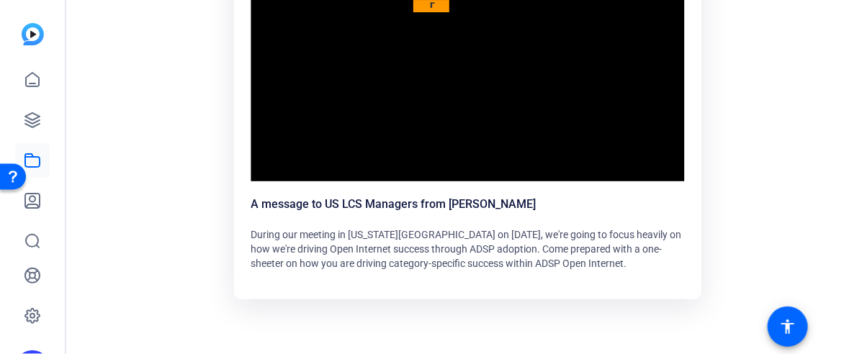
click at [276, 156] on video "Video Player" at bounding box center [467, 60] width 433 height 244
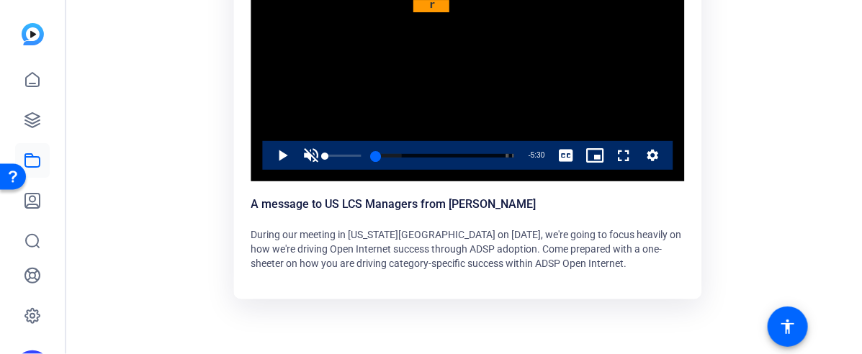
drag, startPoint x: 337, startPoint y: 153, endPoint x: 306, endPoint y: 153, distance: 31.0
click at [306, 153] on div "Play Unmute 0% Current Time 0:00 / Duration 5:30 Loaded : 18.38% 0:00 0:00 ADSP…" at bounding box center [468, 155] width 410 height 29
drag, startPoint x: 335, startPoint y: 157, endPoint x: 314, endPoint y: 157, distance: 20.9
click at [314, 157] on div "Play Unmute 0% Current Time 0:03 / Duration 5:30 Loaded : 18.38% 0:01 0:03 ADSP…" at bounding box center [468, 155] width 410 height 29
click at [721, 66] on ktd-grid "Video Player is loading. Play Video Play Unmute 0% Current Time 0:00 / Duration…" at bounding box center [472, 113] width 736 height 403
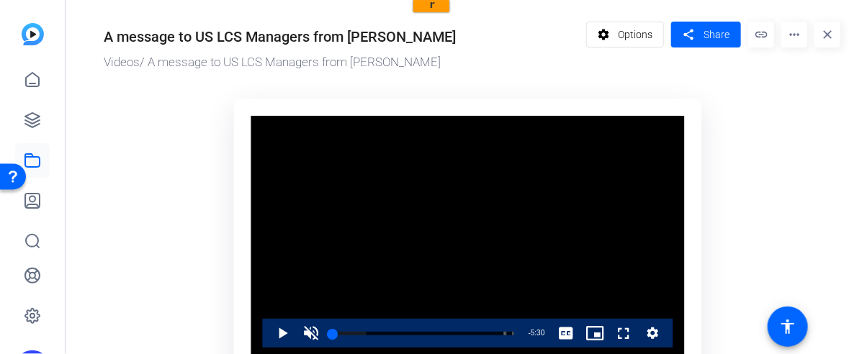
scroll to position [1, 0]
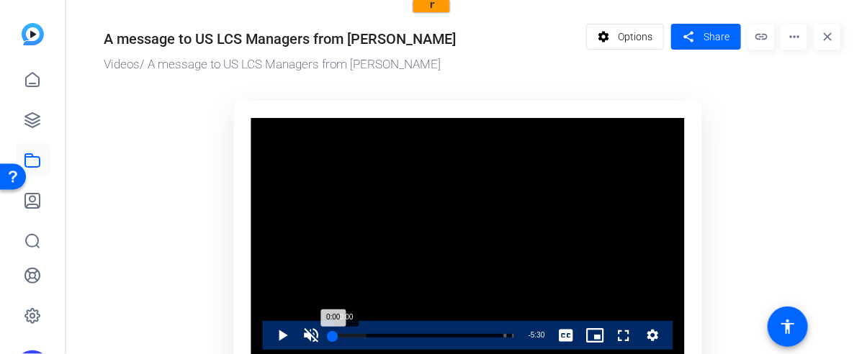
click at [333, 338] on div "0:00" at bounding box center [333, 336] width 0 height 4
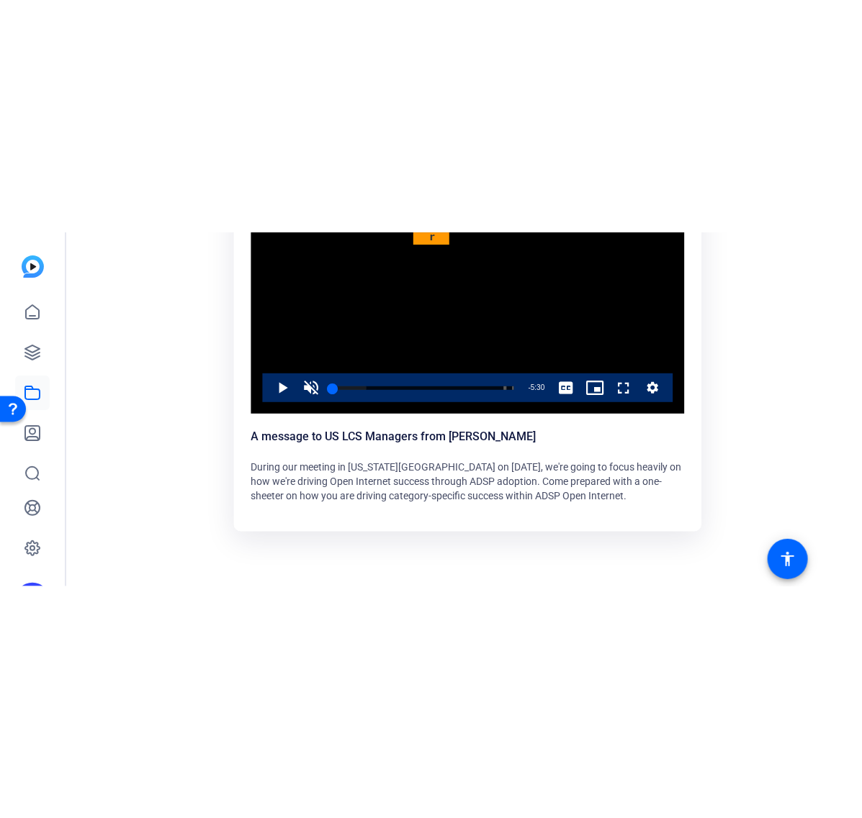
scroll to position [0, 0]
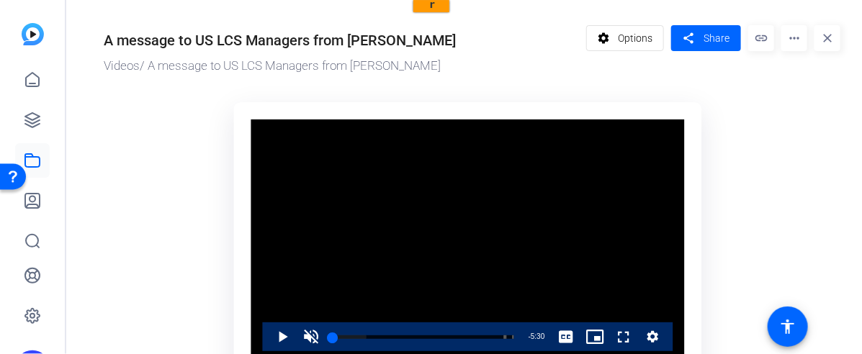
click at [759, 184] on ktd-grid "Video Player is loading. Play Video Play Unmute 0% Current Time 0:00 / Duration…" at bounding box center [472, 295] width 736 height 403
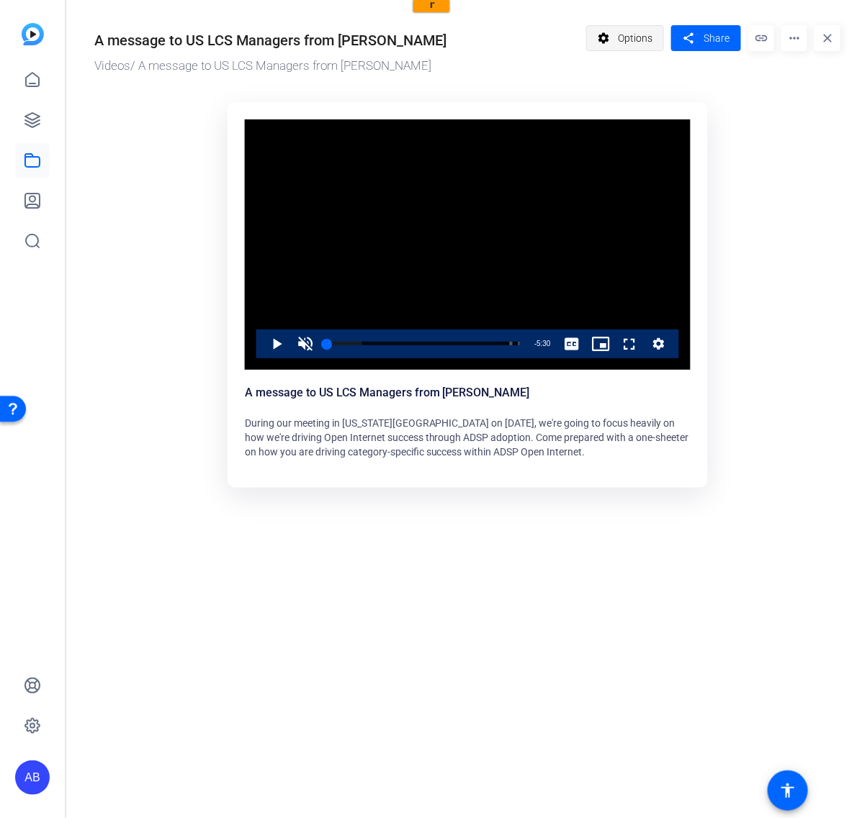
click at [619, 44] on span "Options" at bounding box center [635, 37] width 35 height 27
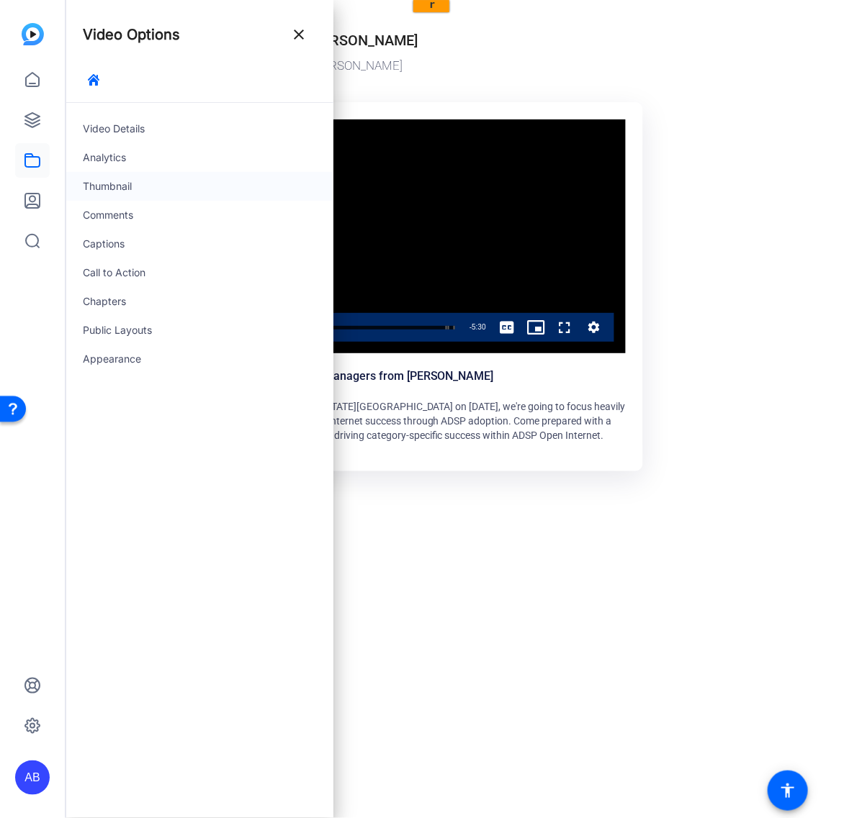
click at [153, 182] on div "Thumbnail" at bounding box center [200, 186] width 268 height 29
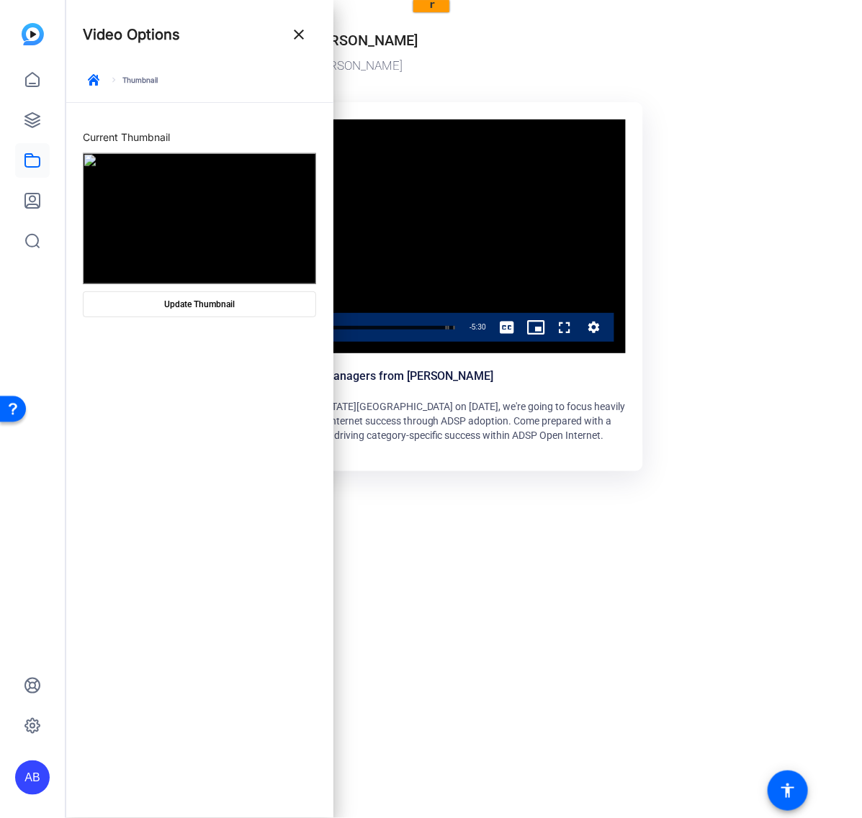
click at [504, 661] on mat-drawer-content "A message to US LCS Managers from Tanner Elton Videos / A message to US LCS Man…" at bounding box center [460, 409] width 789 height 818
click at [713, 339] on ktd-grid "Video Player is loading. Play Video Play Unmute 0% Current Time 0:00 / Duration…" at bounding box center [417, 288] width 703 height 389
click at [700, 233] on ktd-grid "Video Player is loading. Play Video Play Unmute 0% Current Time 0:00 / Duration…" at bounding box center [417, 288] width 703 height 389
click at [297, 44] on button "close" at bounding box center [298, 34] width 35 height 35
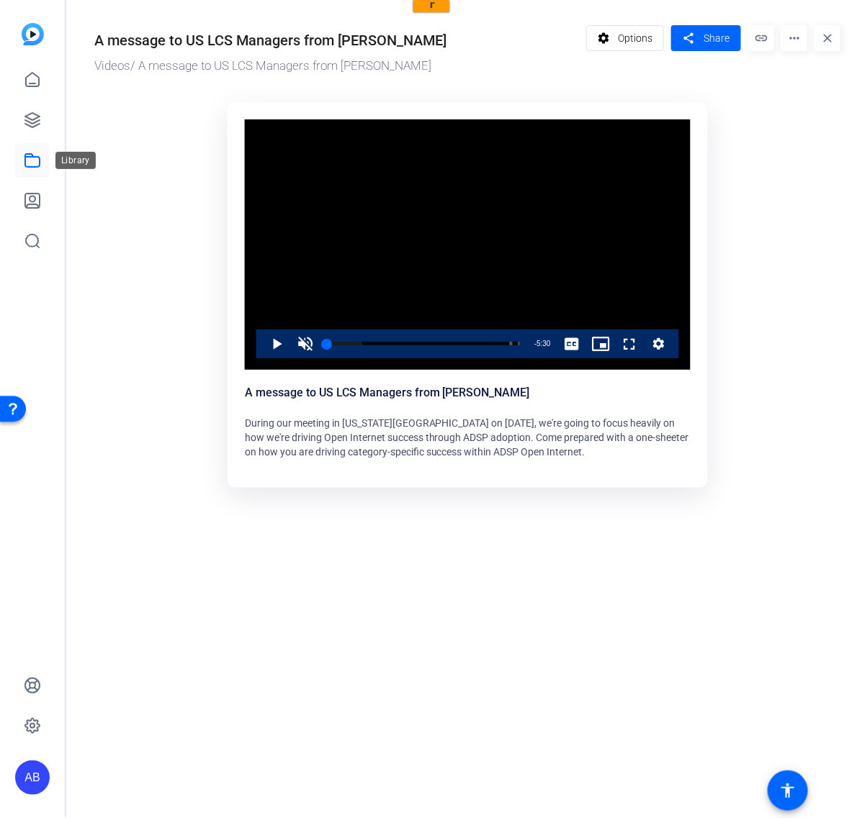
click at [36, 158] on icon at bounding box center [32, 160] width 17 height 17
